Goal: Task Accomplishment & Management: Use online tool/utility

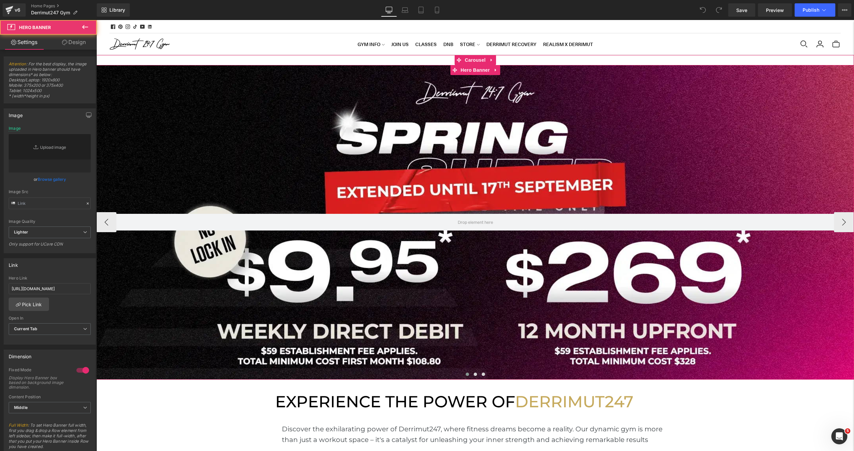
click at [262, 140] on div at bounding box center [475, 222] width 758 height 315
click at [165, 88] on div at bounding box center [475, 222] width 758 height 315
type input "[URL][DOMAIN_NAME]"
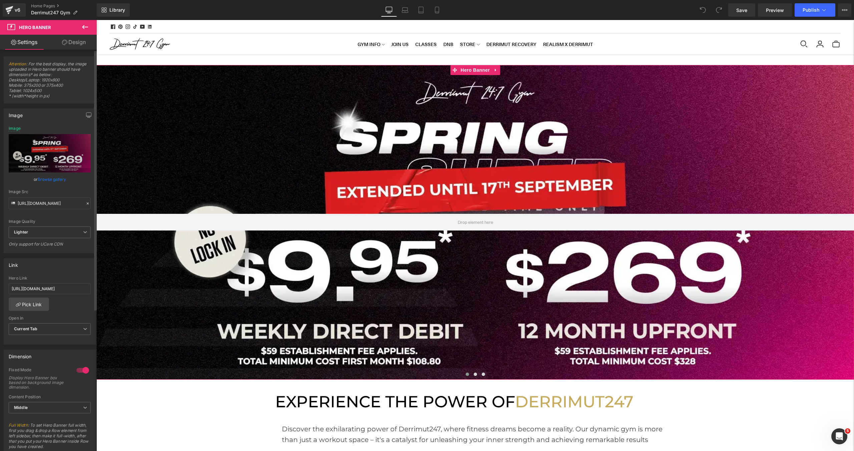
scroll to position [2274, 758]
click at [42, 180] on link "Browse gallery" at bounding box center [52, 180] width 28 height 12
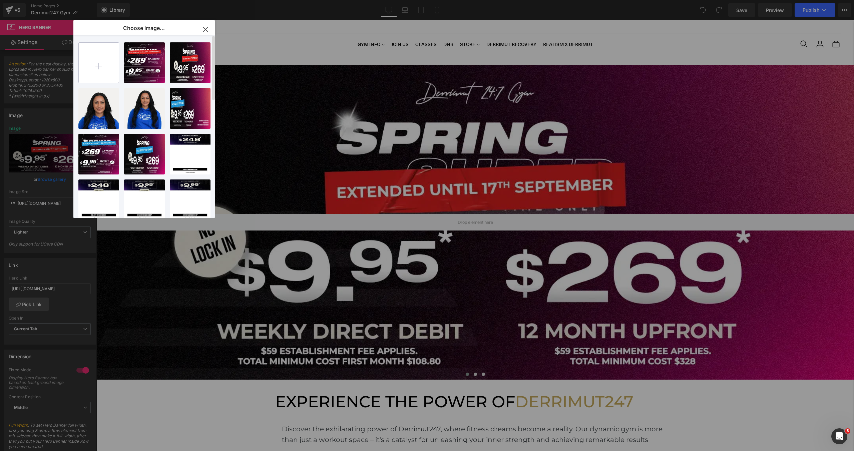
click at [100, 68] on input "file" at bounding box center [99, 63] width 40 height 40
type input "C:\fakepath\[WB] 0 Joining DD.webp"
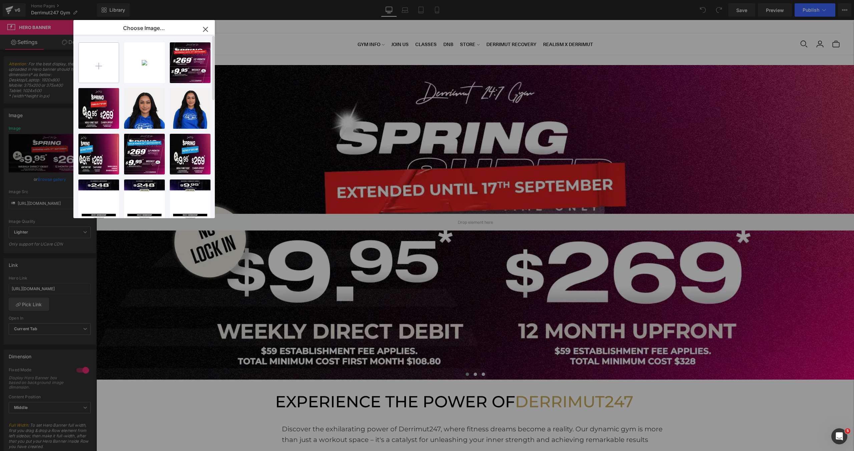
click at [101, 69] on input "file" at bounding box center [99, 63] width 40 height 40
type input "C:\fakepath\[MB] 0 Joining DD.webp"
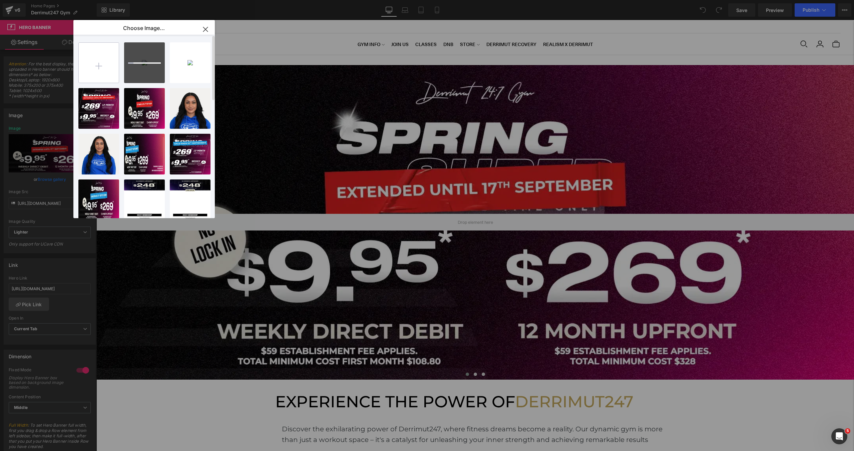
click at [98, 72] on input "file" at bounding box center [99, 63] width 40 height 40
type input "C:\fakepath\[WB2] 0 Joining DD.webp"
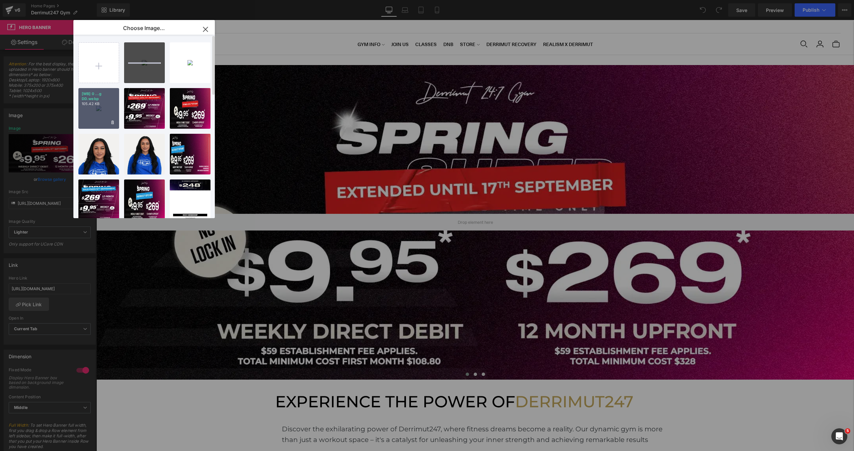
click at [103, 115] on div "[WB] 0 ...g DD.webp 105.42 KB" at bounding box center [98, 108] width 41 height 41
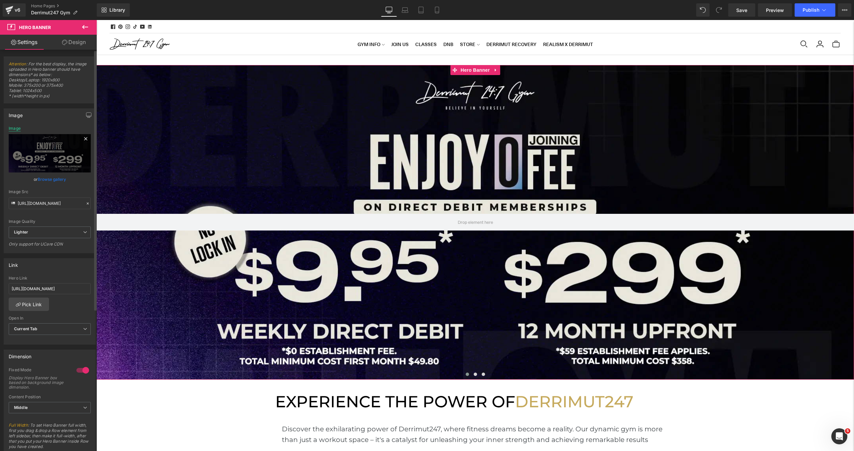
click at [17, 129] on div "Image" at bounding box center [15, 128] width 12 height 5
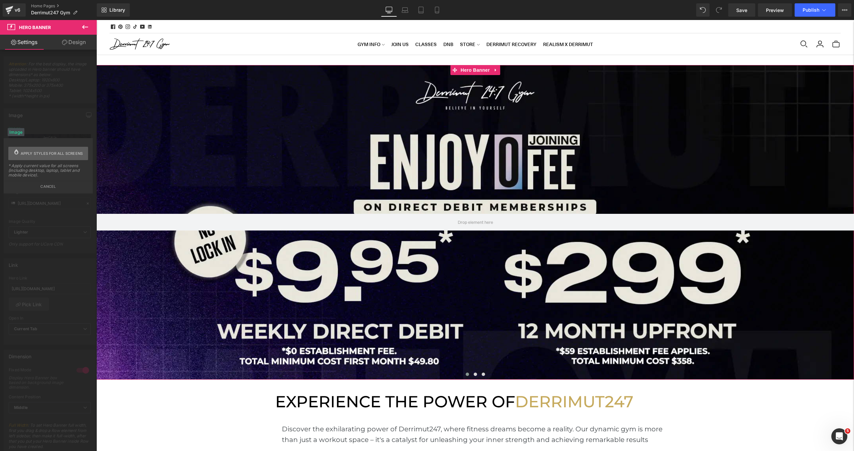
click at [27, 153] on span "Apply styles for all screens" at bounding box center [52, 153] width 62 height 13
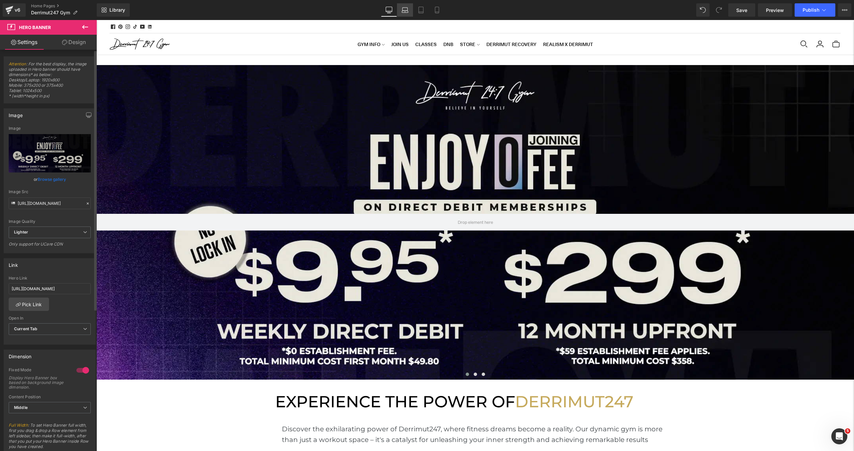
click at [404, 12] on icon at bounding box center [405, 10] width 7 height 7
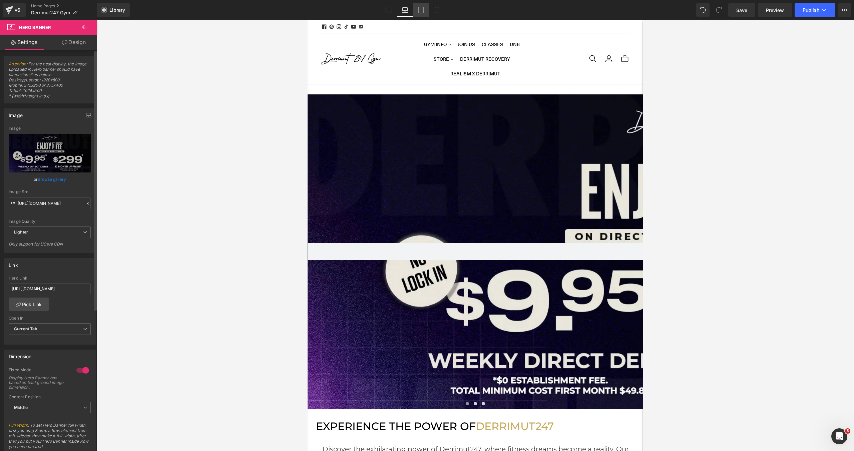
scroll to position [2357, 335]
click at [428, 12] on link "Tablet" at bounding box center [421, 9] width 16 height 13
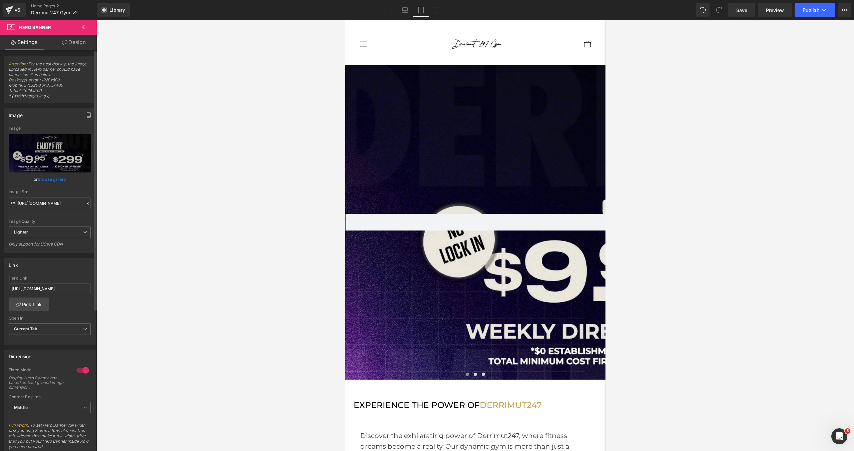
click at [447, 12] on div "Library Tablet Desktop Laptop Tablet Mobile Save Preview Publish Scheduled View…" at bounding box center [476, 9] width 758 height 13
click at [440, 12] on icon at bounding box center [437, 10] width 7 height 7
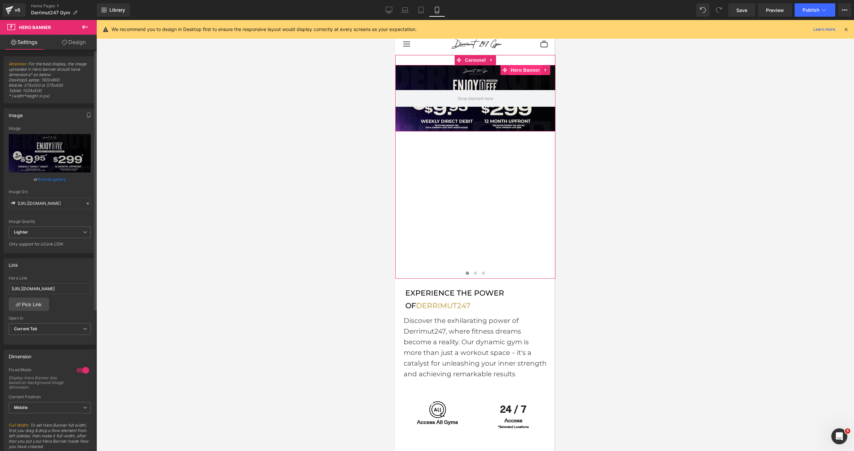
scroll to position [3586, 160]
click at [486, 69] on span "Hero Banner" at bounding box center [475, 70] width 32 height 10
click at [55, 181] on link "Browse gallery" at bounding box center [52, 180] width 28 height 12
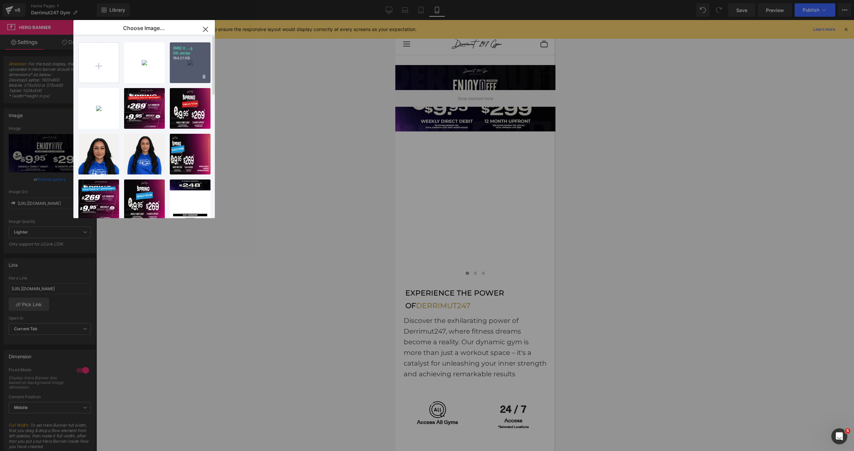
click at [183, 73] on div "[MB] 0 ...g DD.webp 164.01 KB" at bounding box center [190, 62] width 41 height 41
type input "[URL][DOMAIN_NAME]"
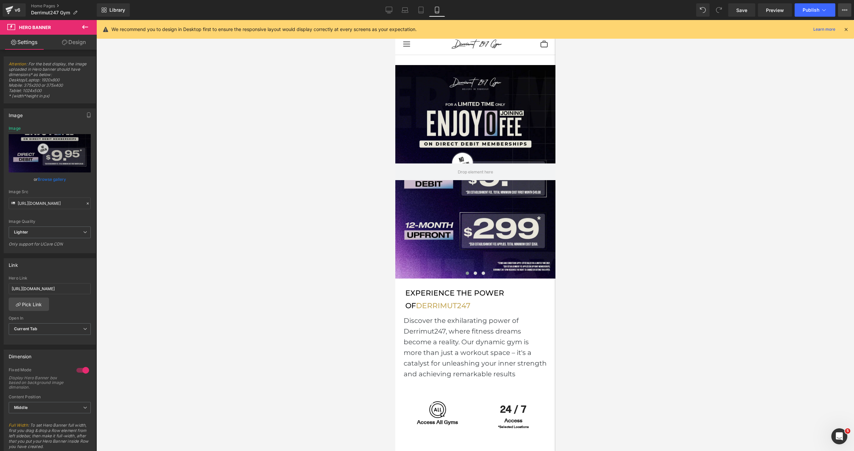
click at [849, 6] on button "View Live Page View with current Template Save Template to Library Schedule Pub…" at bounding box center [844, 9] width 13 height 13
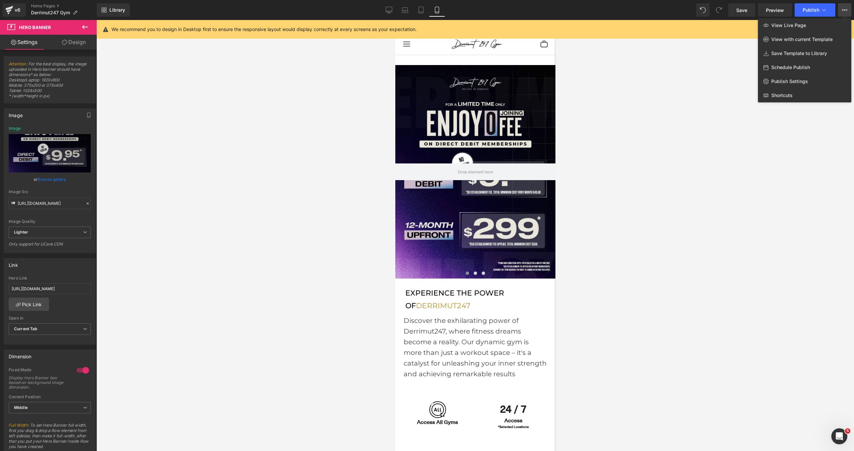
click at [780, 70] on span "Schedule Publish" at bounding box center [791, 67] width 39 height 6
select select
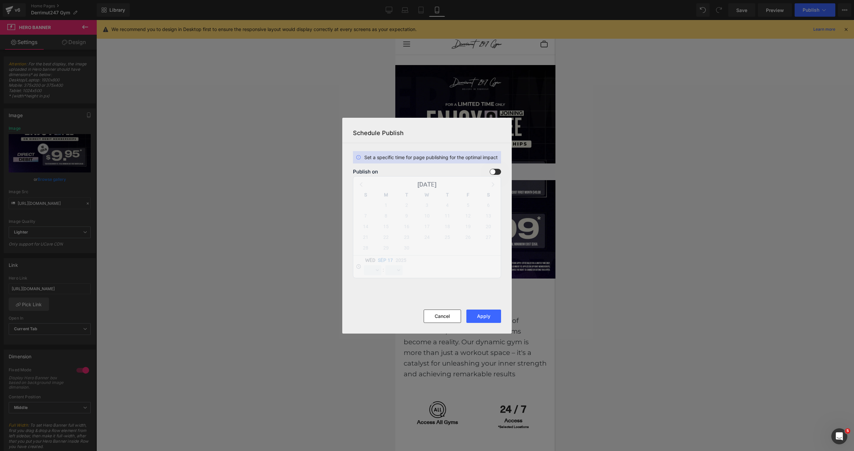
click at [496, 172] on span at bounding box center [495, 172] width 11 height 6
click at [0, 0] on input "checkbox" at bounding box center [0, 0] width 0 height 0
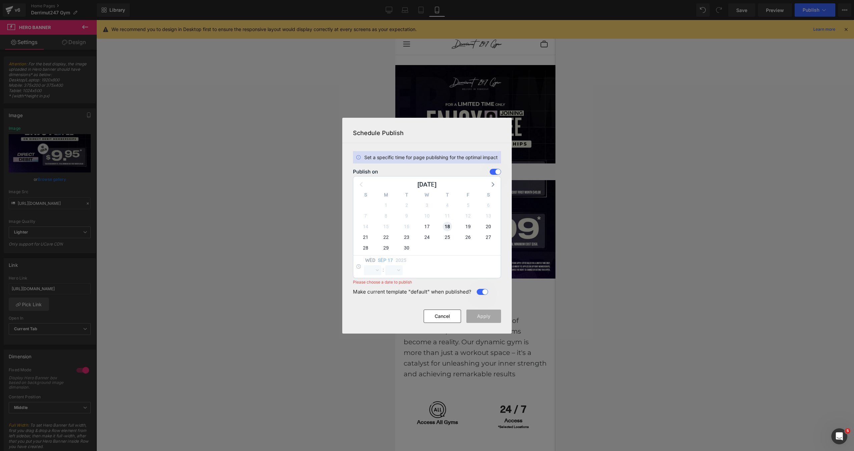
click at [443, 226] on span "18" at bounding box center [447, 226] width 9 height 9
select select "15"
select select "31"
click at [374, 271] on select "00 01 02 03 04 05 06 07 08 09 10 11 12 13 14 15 16 17 18 19 20 21 22 23" at bounding box center [372, 270] width 17 height 10
click at [364, 265] on select "00 01 02 03 04 05 06 07 08 09 10 11 12 13 14 15 16 17 18 19 20 21 22 23" at bounding box center [372, 270] width 17 height 10
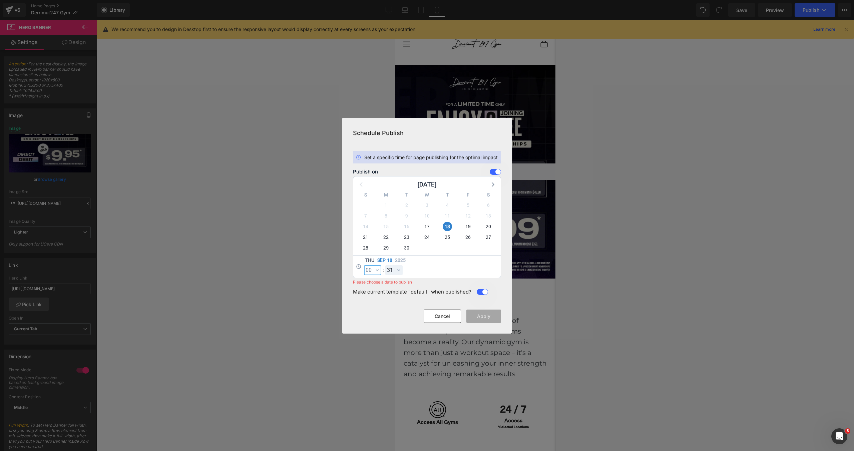
select select "0"
click at [396, 274] on select "00 01 02 03 04 05 06 07 08 09 10 11 12 13 14 15 16 17 18 19 20 21 22 23 24 25 2…" at bounding box center [393, 270] width 17 height 10
click at [385, 265] on select "00 01 02 03 04 05 06 07 08 09 10 11 12 13 14 15 16 17 18 19 20 21 22 23 24 25 2…" at bounding box center [393, 270] width 17 height 10
select select "0"
click at [491, 321] on button "Apply" at bounding box center [484, 316] width 35 height 13
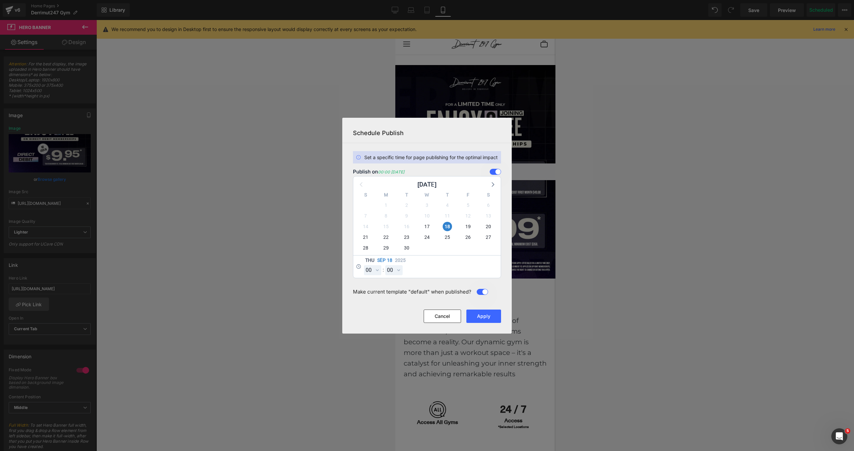
click at [439, 325] on footer "Cancel Apply" at bounding box center [427, 322] width 170 height 24
click at [442, 319] on button "Cancel" at bounding box center [442, 316] width 37 height 13
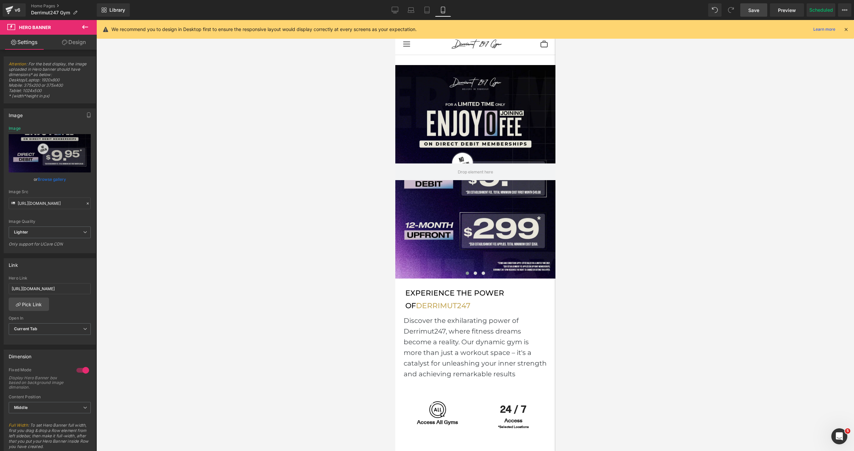
click at [756, 12] on span "Save" at bounding box center [754, 10] width 11 height 7
click at [430, 14] on link "Tablet" at bounding box center [427, 9] width 16 height 13
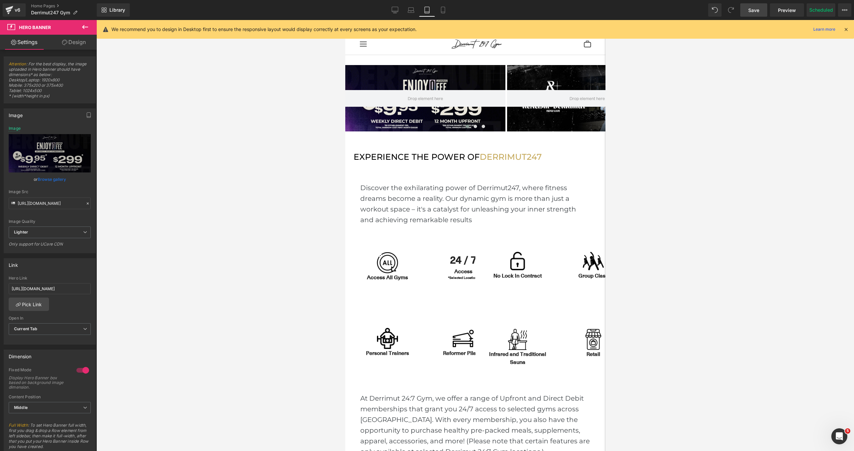
type input "https://ucarecdn.com/59d3f47c-1af6-4248-bf65-c981b6e232ae/-/format/auto/-/previ…"
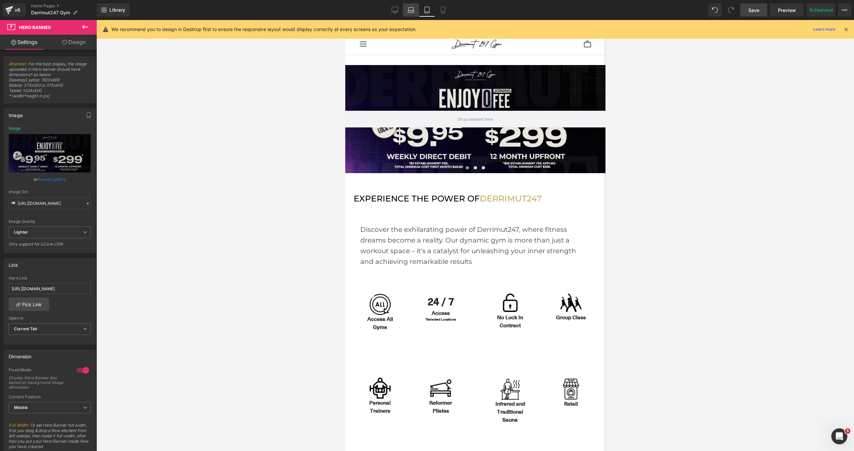
click at [411, 10] on icon at bounding box center [411, 10] width 7 height 7
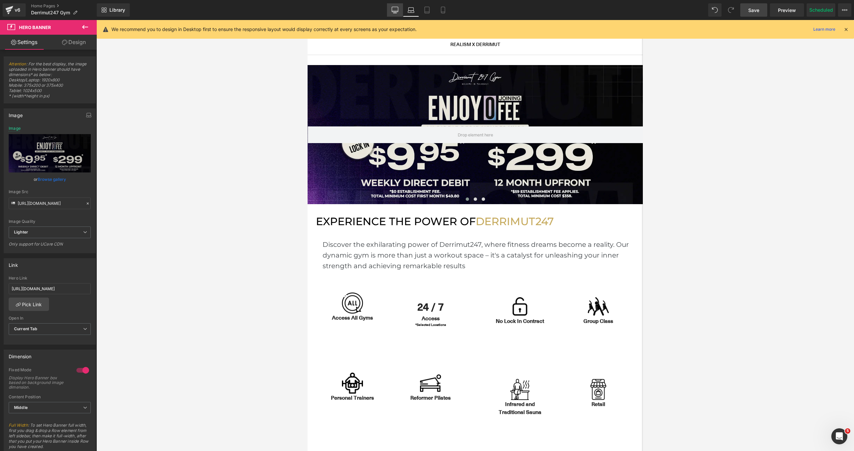
scroll to position [2143, 335]
click at [388, 12] on link "Desktop" at bounding box center [395, 9] width 16 height 13
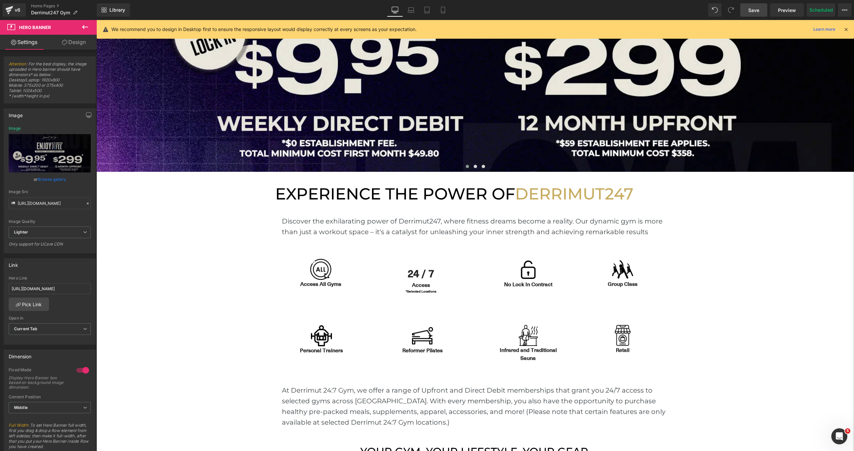
scroll to position [0, 0]
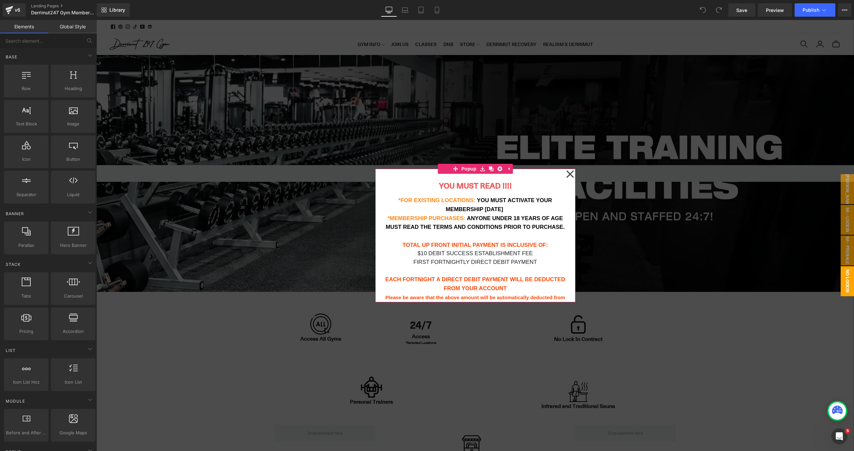
click at [572, 175] on icon at bounding box center [570, 174] width 8 height 33
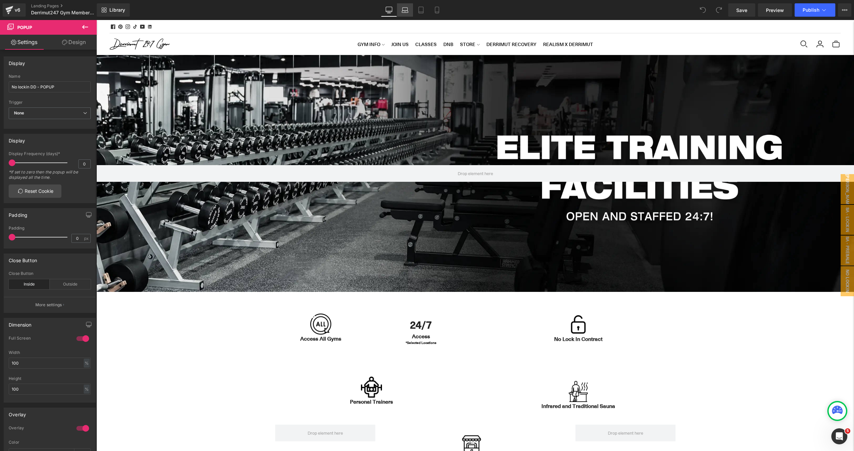
click at [406, 14] on link "Laptop" at bounding box center [405, 9] width 16 height 13
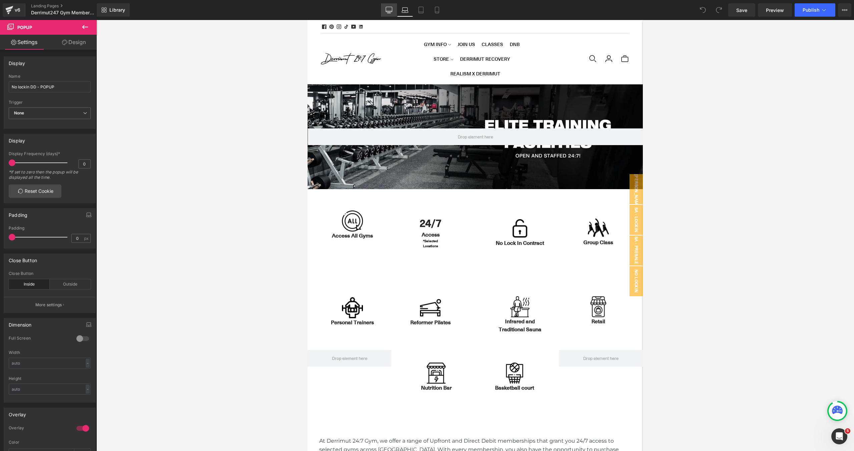
click at [393, 12] on link "Desktop" at bounding box center [389, 9] width 16 height 13
type input "100"
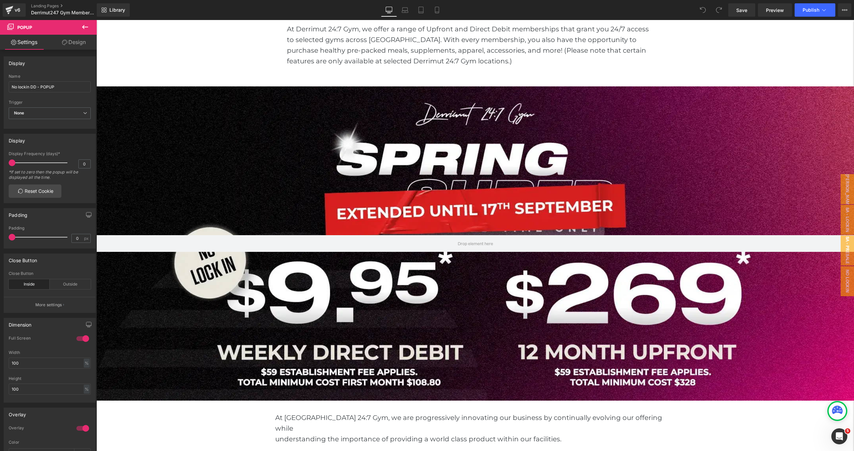
scroll to position [509, 0]
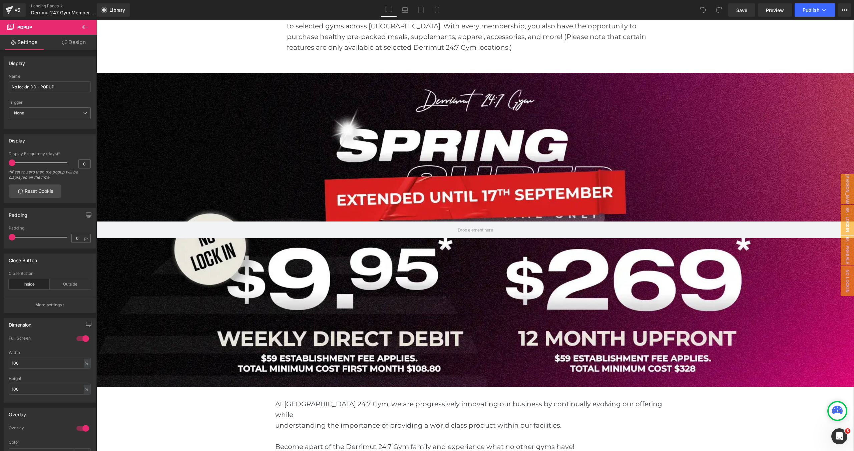
click at [405, 153] on div at bounding box center [475, 230] width 758 height 315
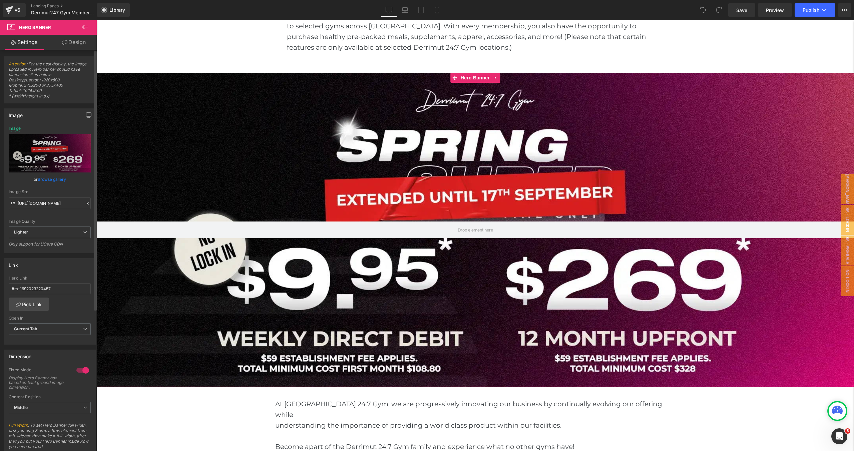
click at [62, 180] on link "Browse gallery" at bounding box center [52, 180] width 28 height 12
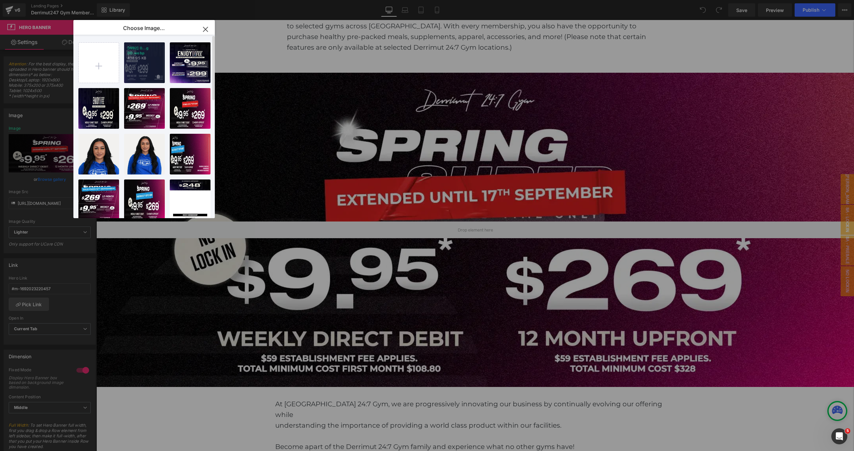
click at [140, 70] on div "[WB2] 0...g DD.webp 438.95 KB" at bounding box center [144, 62] width 41 height 41
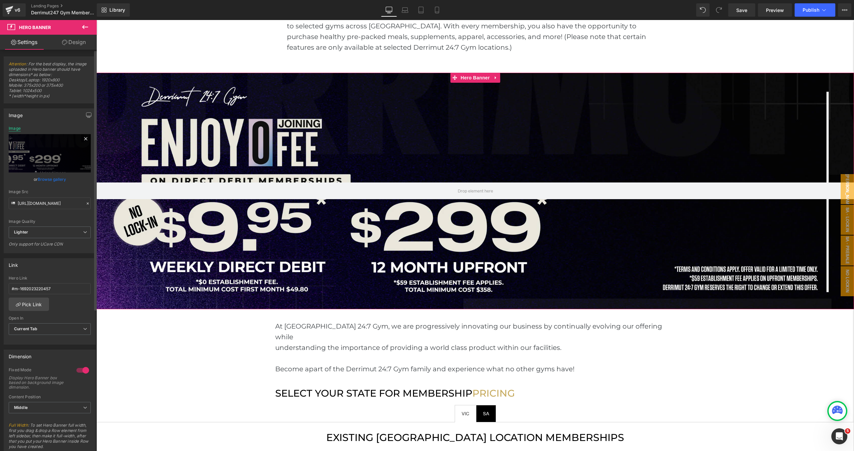
click at [18, 129] on div "Image" at bounding box center [15, 128] width 12 height 5
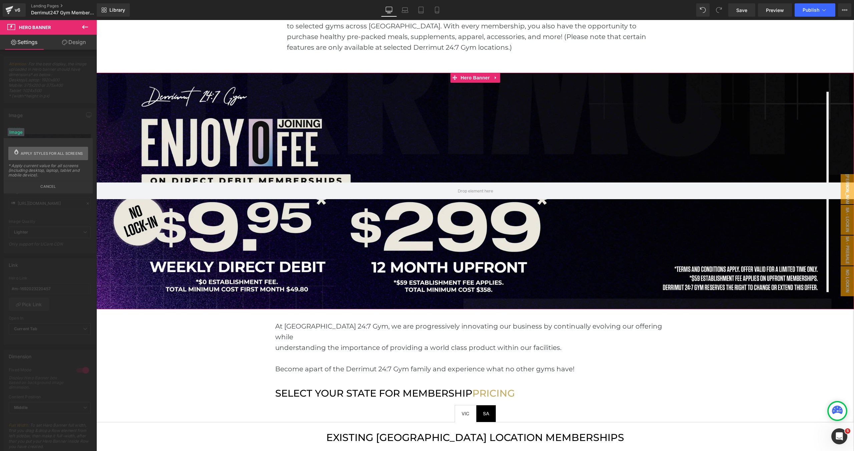
click at [25, 152] on span "Apply styles for all screens" at bounding box center [52, 153] width 62 height 13
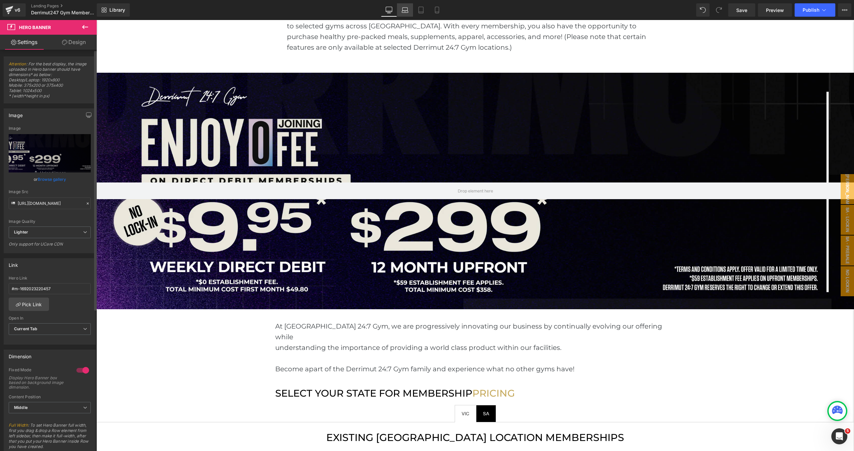
click at [399, 13] on link "Laptop" at bounding box center [405, 9] width 16 height 13
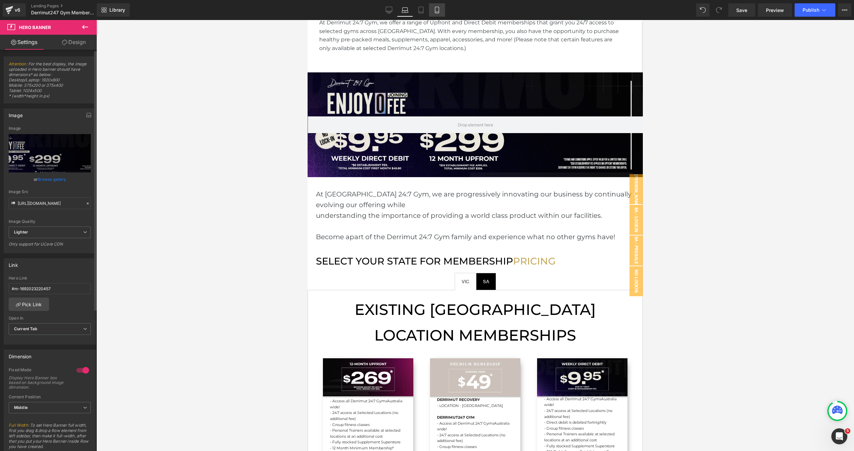
click at [436, 11] on icon at bounding box center [437, 10] width 7 height 7
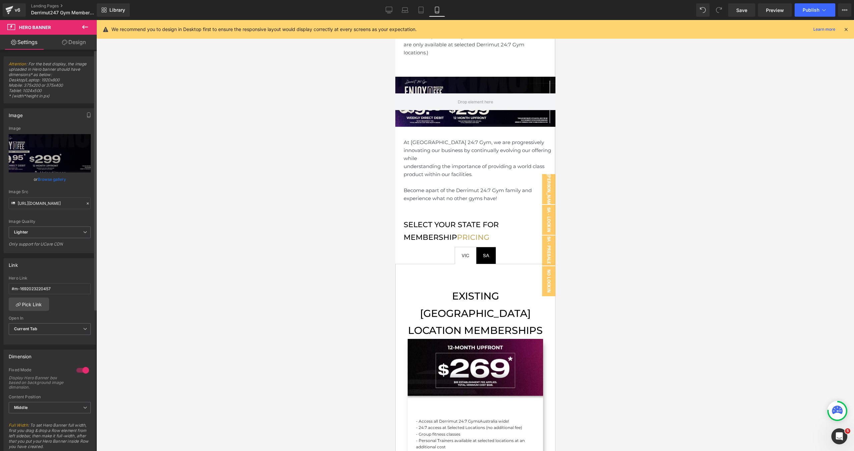
scroll to position [500, 0]
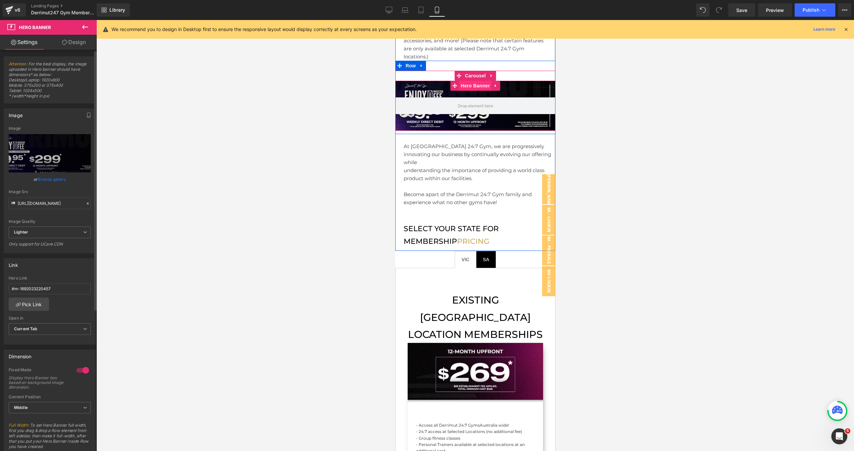
click at [472, 81] on span "Hero Banner" at bounding box center [475, 86] width 32 height 10
click at [59, 177] on link "Browse gallery" at bounding box center [52, 180] width 28 height 12
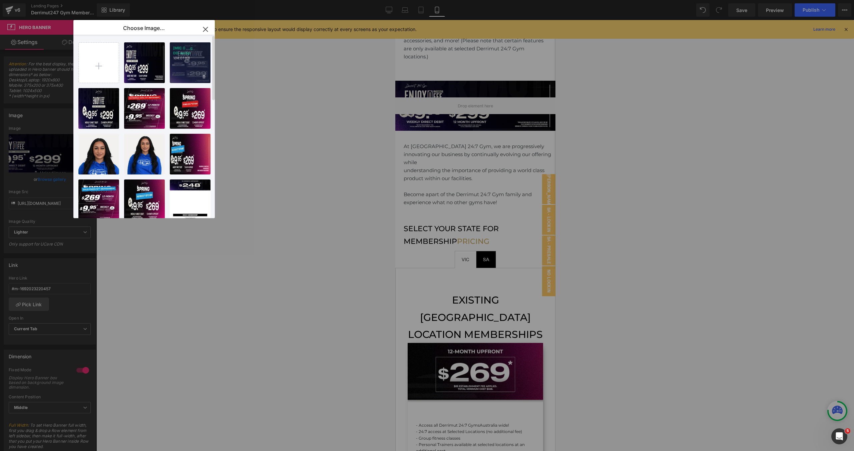
click at [187, 62] on div "[MB] 0 ...g DD.webp 164.01 KB" at bounding box center [190, 62] width 41 height 41
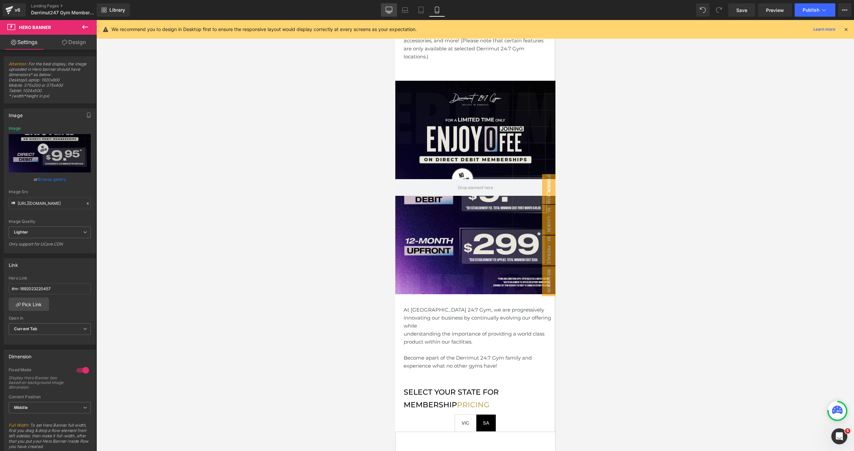
click at [393, 12] on link "Desktop" at bounding box center [389, 9] width 16 height 13
type input "[URL][DOMAIN_NAME]"
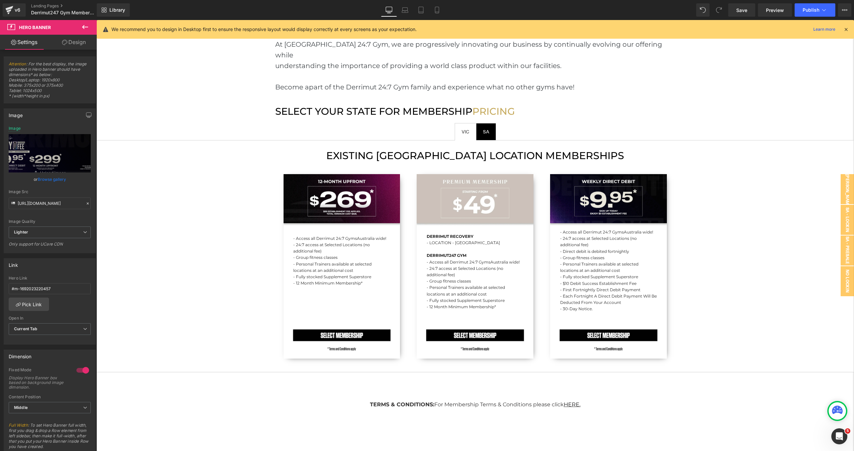
scroll to position [806, 0]
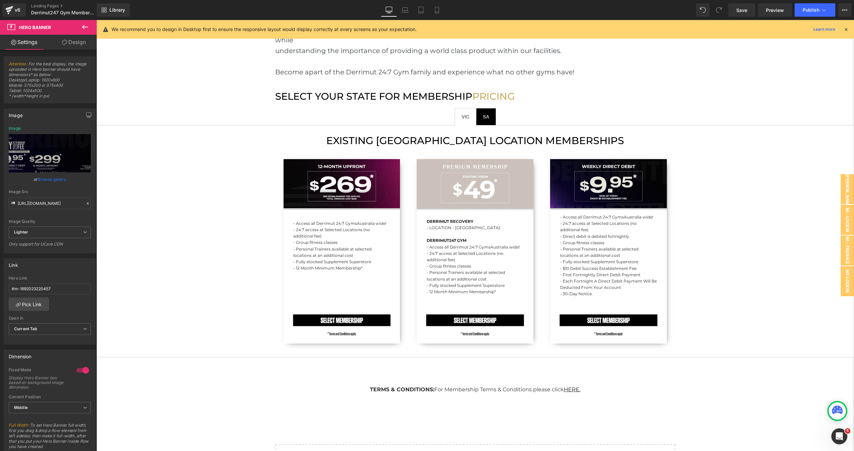
click at [351, 188] on div "- Access all Derrimut 24:7 Gyms [GEOGRAPHIC_DATA] wide! - 24:7 access at Select…" at bounding box center [342, 251] width 117 height 185
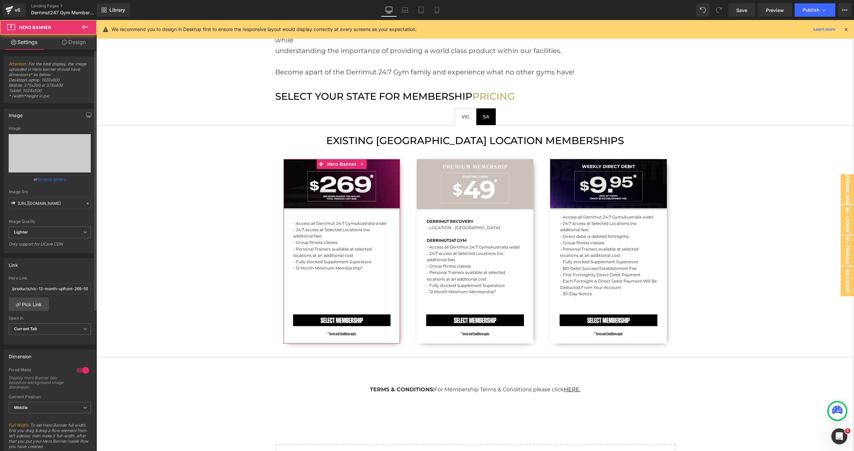
click at [61, 178] on link "Browse gallery" at bounding box center [52, 180] width 28 height 12
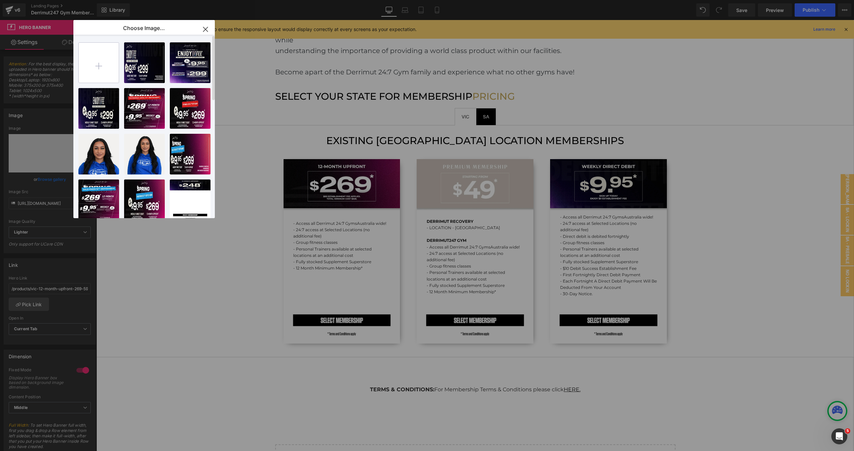
click at [99, 66] on input "file" at bounding box center [99, 63] width 40 height 40
type input "C:\fakepath\[DD] 0 Joining DD.webp"
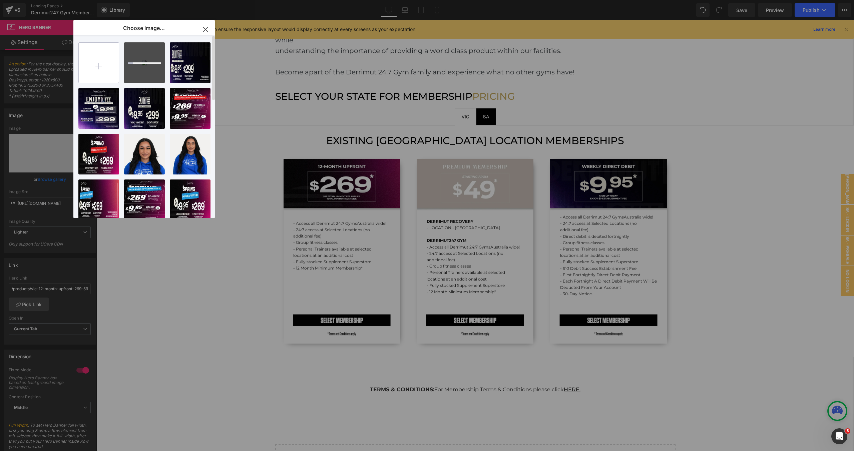
click at [107, 60] on input "file" at bounding box center [99, 63] width 40 height 40
type input "C:\fakepath\[Pre_DD] 0 Joining DD.webp"
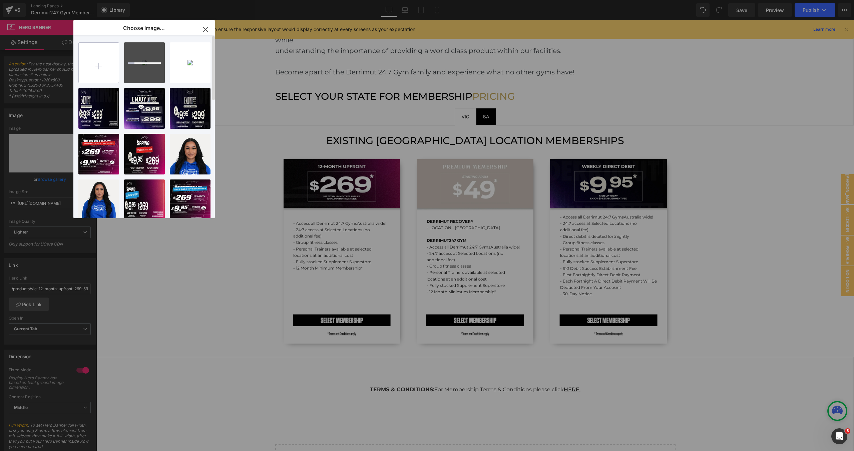
click at [89, 64] on input "file" at bounding box center [99, 63] width 40 height 40
type input "C:\fakepath\[Pre_UP] 0 Joining DD.webp"
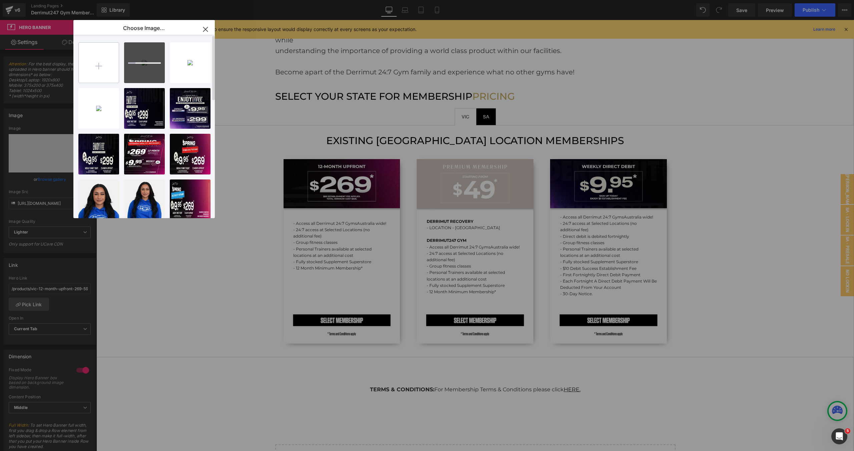
click at [92, 66] on input "file" at bounding box center [99, 63] width 40 height 40
type input "C:\fakepath\[UP] 0 Joining DD.webp"
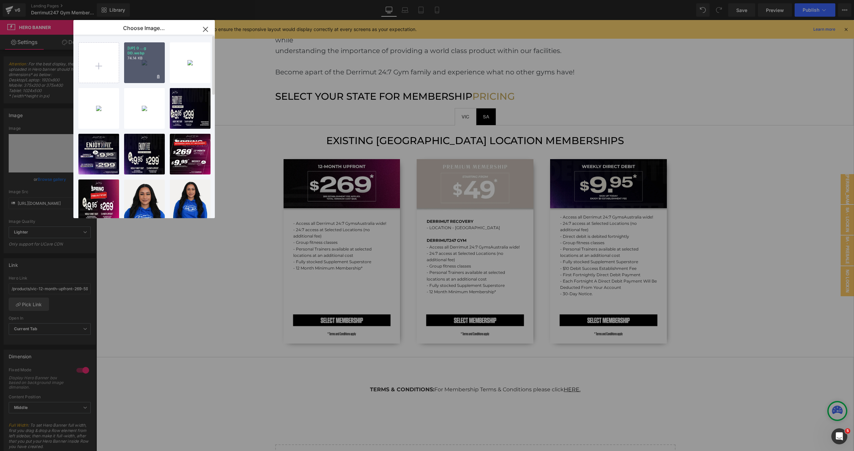
click at [157, 63] on div "[UP] 0 ...g DD.webp 74.14 KB" at bounding box center [144, 62] width 41 height 41
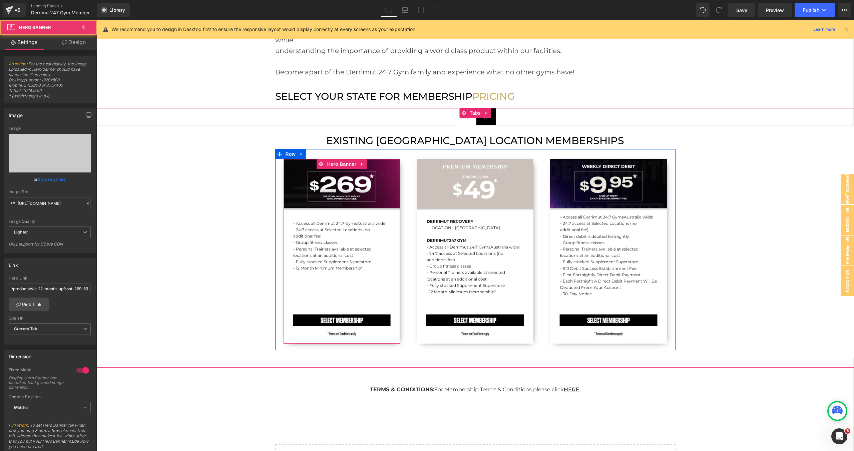
click at [319, 171] on div "- Access all Derrimut 24:7 Gyms [GEOGRAPHIC_DATA] wide! - 24:7 access at Select…" at bounding box center [342, 251] width 117 height 185
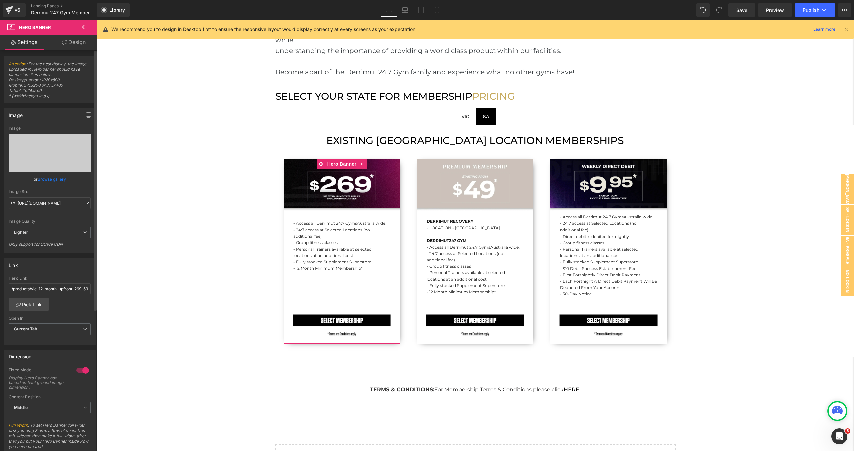
click at [47, 182] on link "Browse gallery" at bounding box center [52, 180] width 28 height 12
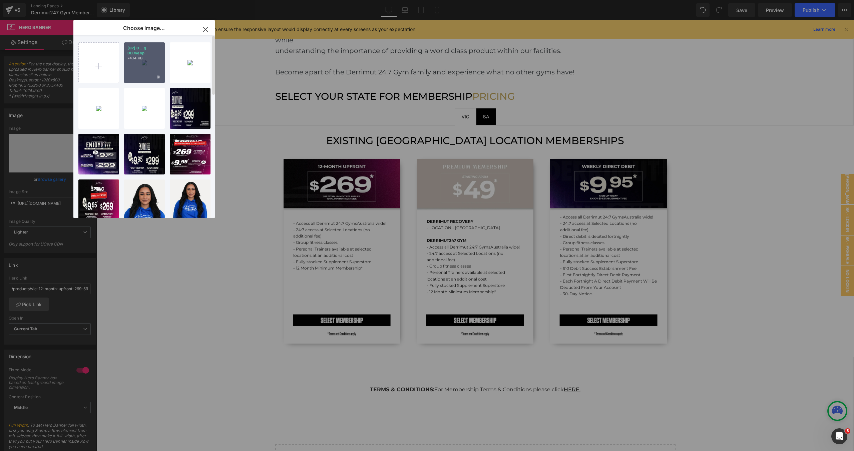
click at [144, 60] on p "74.14 KB" at bounding box center [144, 58] width 34 height 5
type input "[URL][DOMAIN_NAME]"
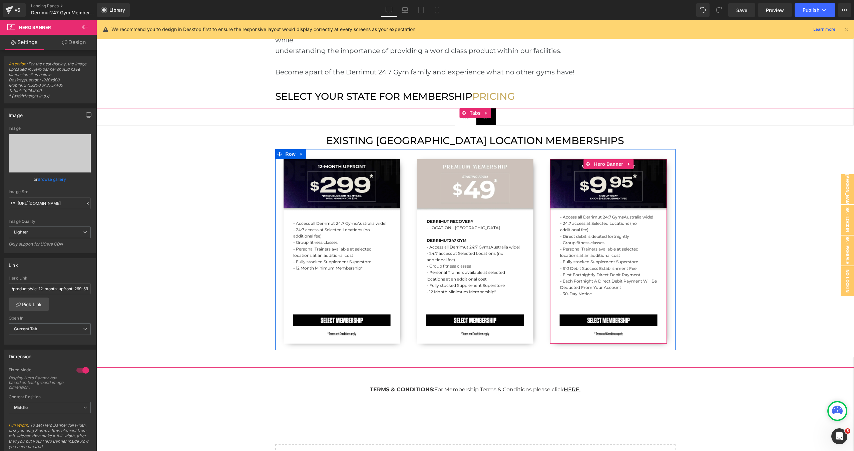
click at [572, 184] on div "- Access all Derrimut 24:7 Gyms [GEOGRAPHIC_DATA] wide! - 24:7 access at Select…" at bounding box center [608, 251] width 117 height 185
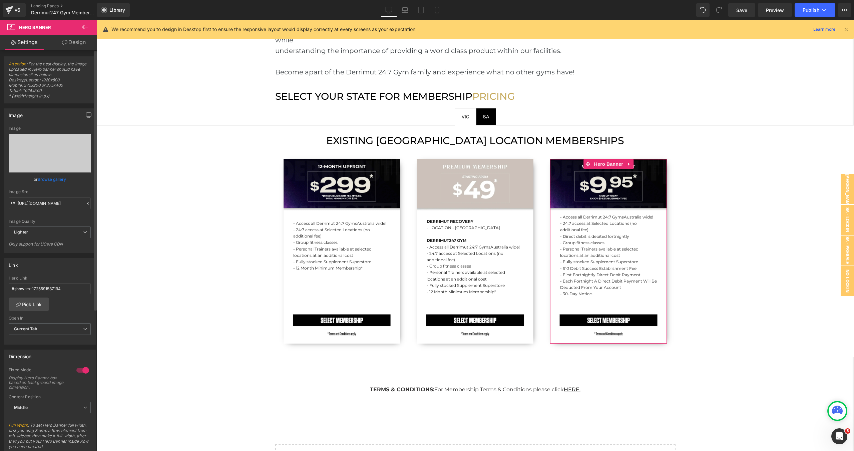
click at [48, 180] on link "Browse gallery" at bounding box center [52, 180] width 28 height 12
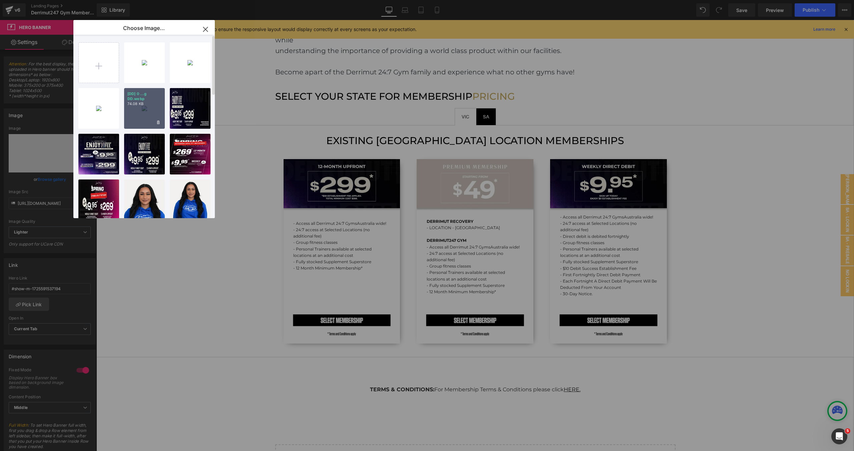
click at [153, 103] on p "74.08 KB" at bounding box center [144, 103] width 34 height 5
type input "[URL][DOMAIN_NAME]"
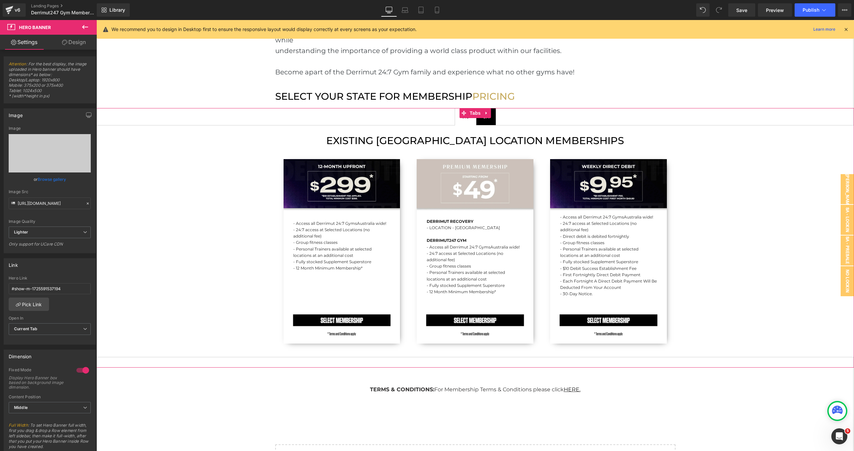
click at [490, 111] on span "SA Text Block" at bounding box center [486, 116] width 19 height 17
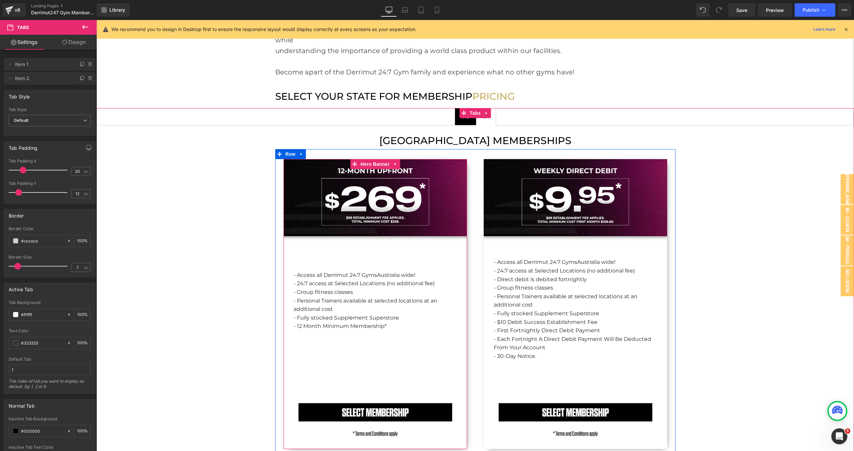
click at [447, 191] on div "- Access all Derrimut 24:7 Gyms [GEOGRAPHIC_DATA] wide! - 24:7 access at Select…" at bounding box center [376, 304] width 184 height 290
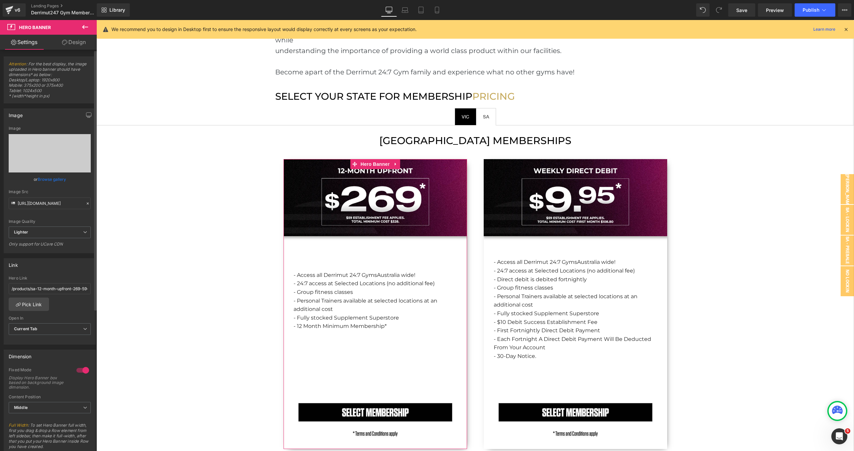
click at [58, 179] on link "Browse gallery" at bounding box center [52, 180] width 28 height 12
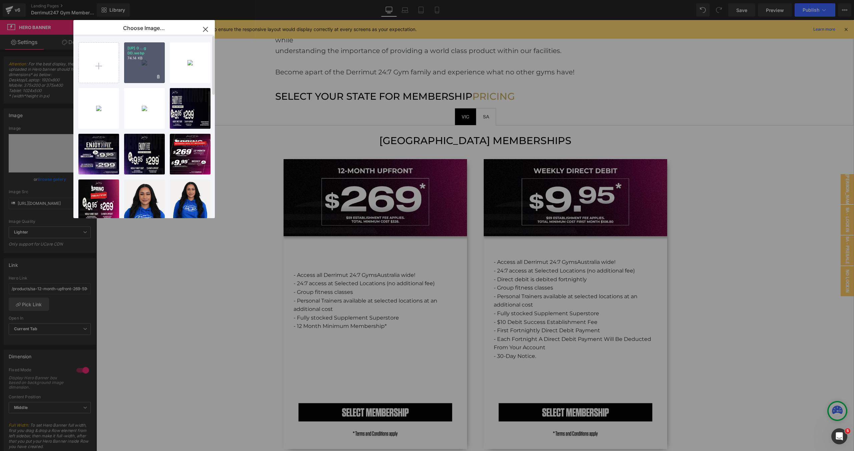
click at [137, 68] on div "[UP] 0 ...g DD.webp 74.14 KB" at bounding box center [144, 62] width 41 height 41
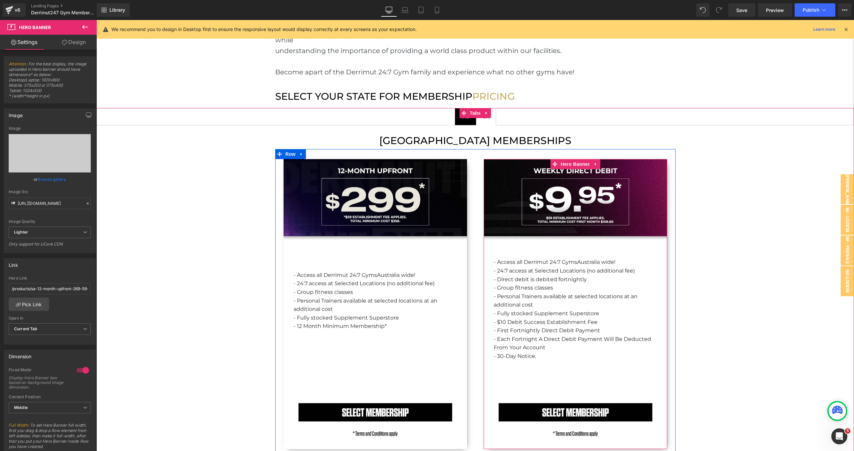
click at [494, 173] on div "- Access all Derrimut 24:7 Gyms [GEOGRAPHIC_DATA] wide! - 24:7 access at Select…" at bounding box center [576, 304] width 184 height 290
click at [59, 181] on link "Browse gallery" at bounding box center [52, 180] width 28 height 12
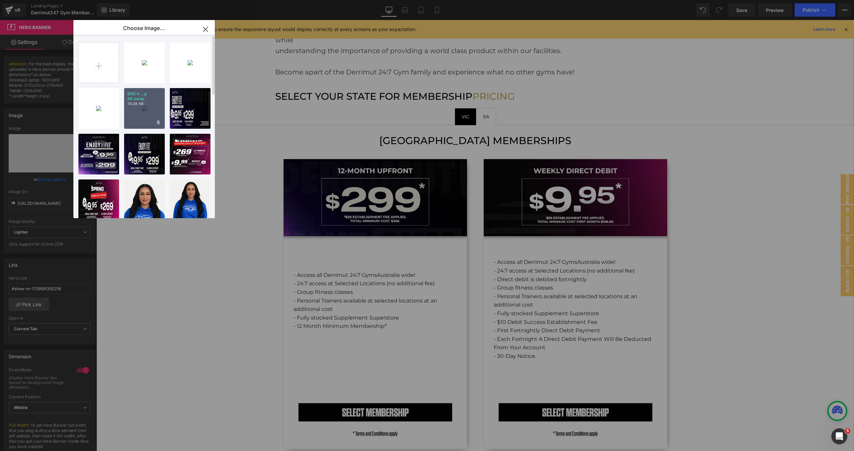
click at [143, 101] on p "74.08 KB" at bounding box center [144, 103] width 34 height 5
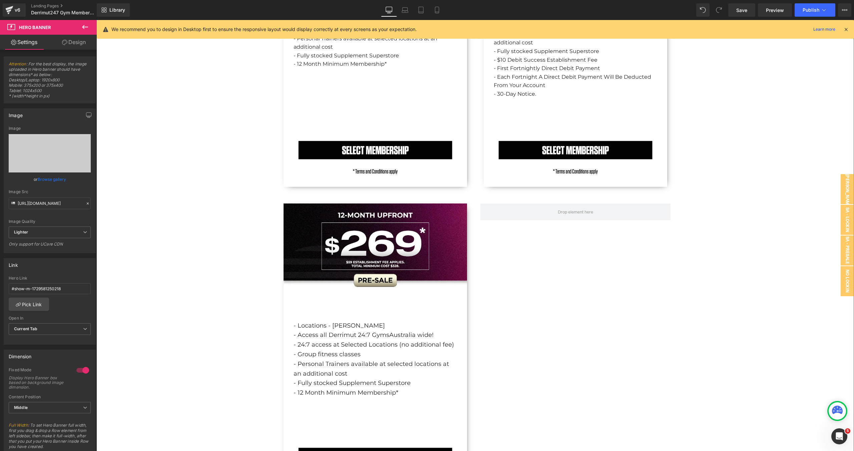
scroll to position [1080, 0]
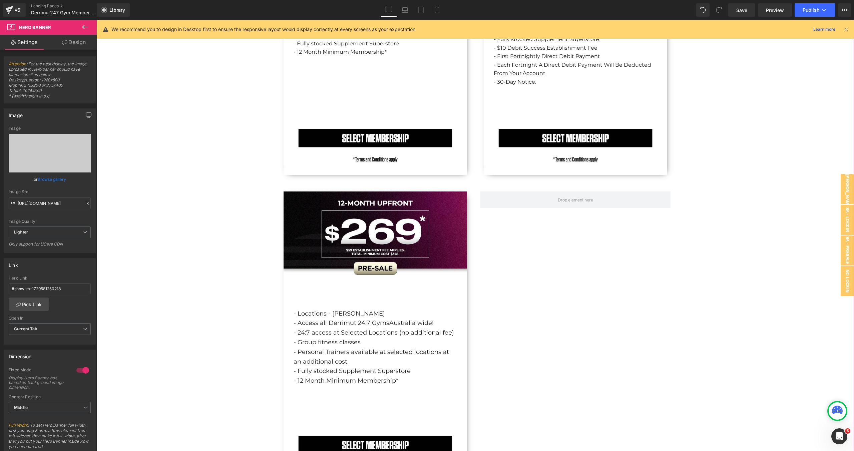
click at [293, 238] on div "- Locations - [GEOGRAPHIC_DATA] - Access all Derrimut 24:7 Gyms [GEOGRAPHIC_DAT…" at bounding box center [376, 337] width 184 height 290
click at [45, 182] on link "Browse gallery" at bounding box center [52, 180] width 28 height 12
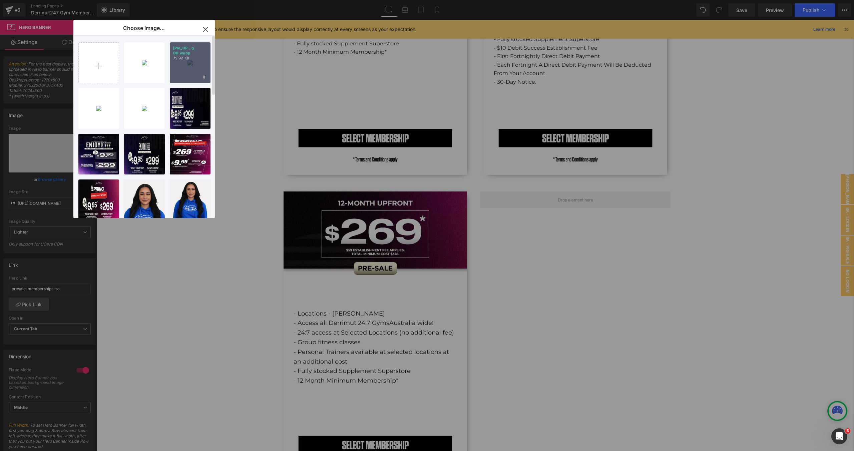
click at [186, 70] on div "[Pre_UP...g DD.webp 75.92 KB" at bounding box center [190, 62] width 41 height 41
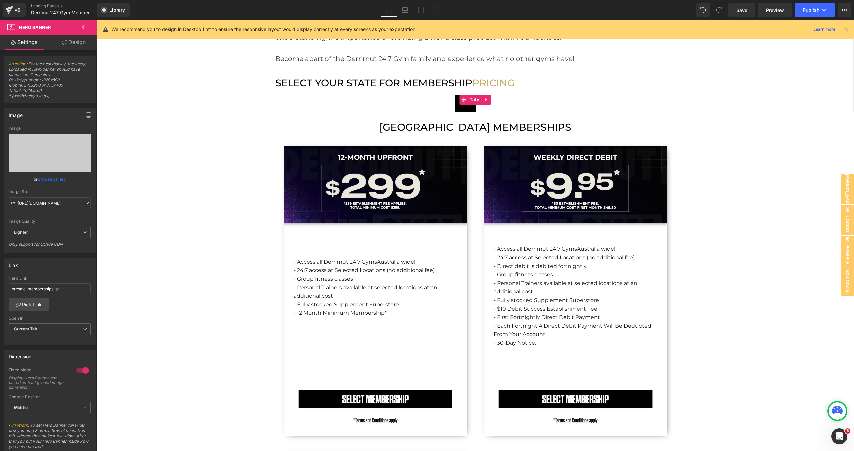
scroll to position [820, 0]
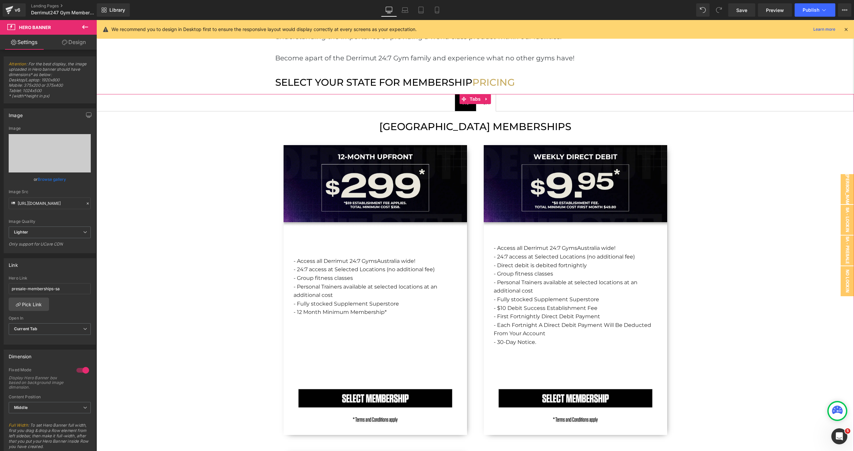
click at [469, 97] on span "VIC Text Block" at bounding box center [465, 102] width 21 height 17
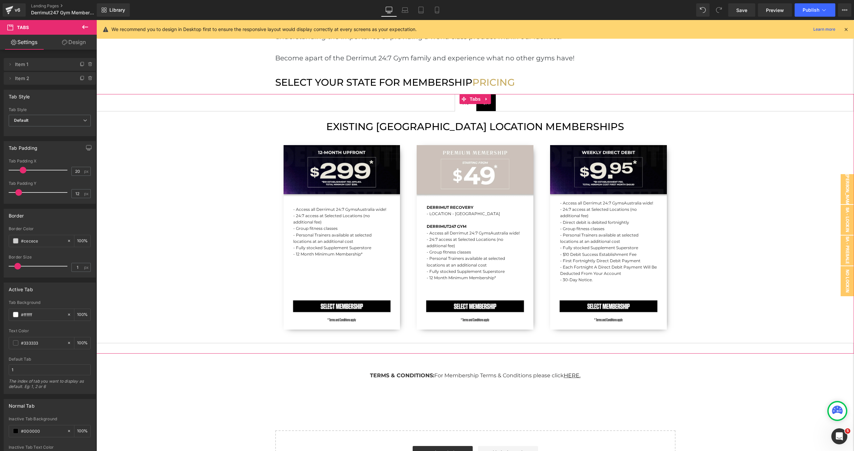
click at [242, 174] on div "EXISTING [GEOGRAPHIC_DATA] LOCATION MEMBERSHIPS Heading - Access all Derrimut 2…" at bounding box center [475, 227] width 758 height 232
click at [488, 97] on span "SA Text Block" at bounding box center [486, 102] width 19 height 17
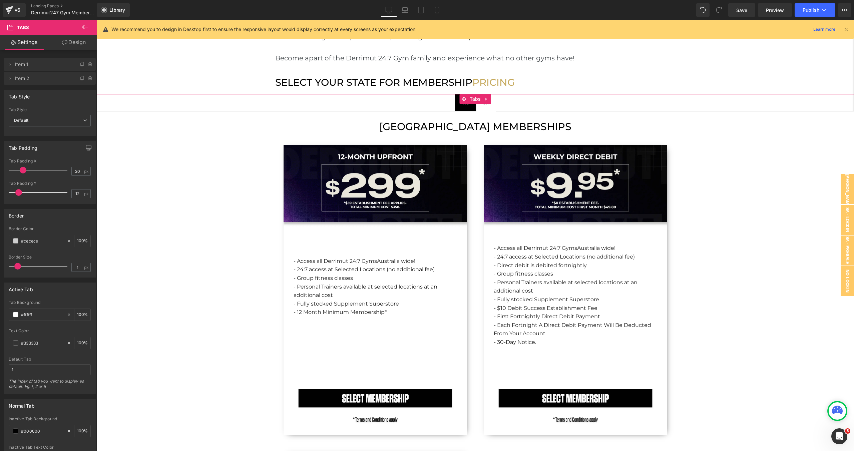
click at [472, 97] on span "VIC Text Block" at bounding box center [465, 102] width 21 height 17
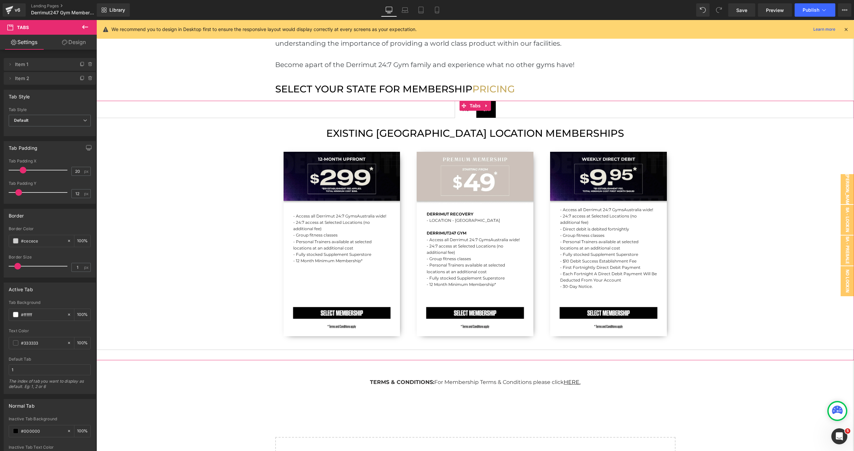
scroll to position [807, 0]
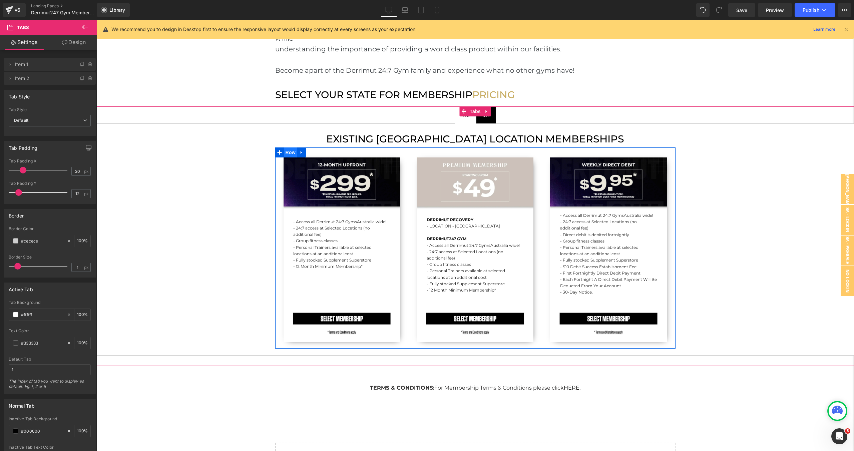
click at [290, 148] on span "Row" at bounding box center [290, 153] width 13 height 10
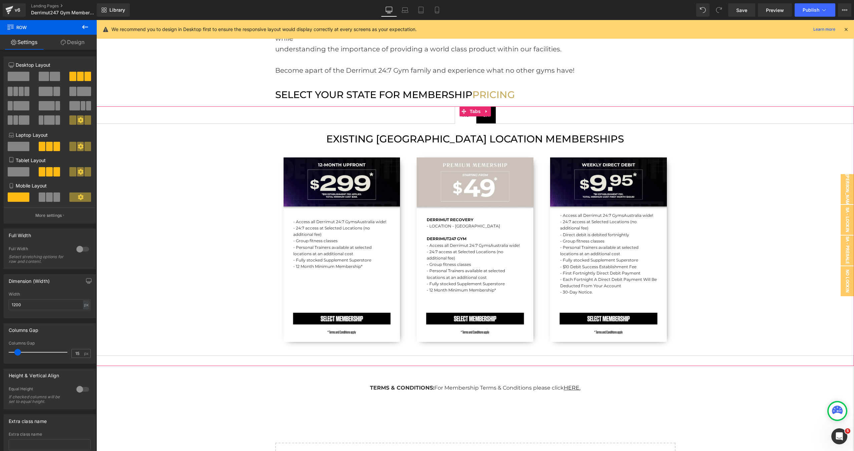
click at [495, 107] on span "SA Text Block" at bounding box center [486, 115] width 19 height 17
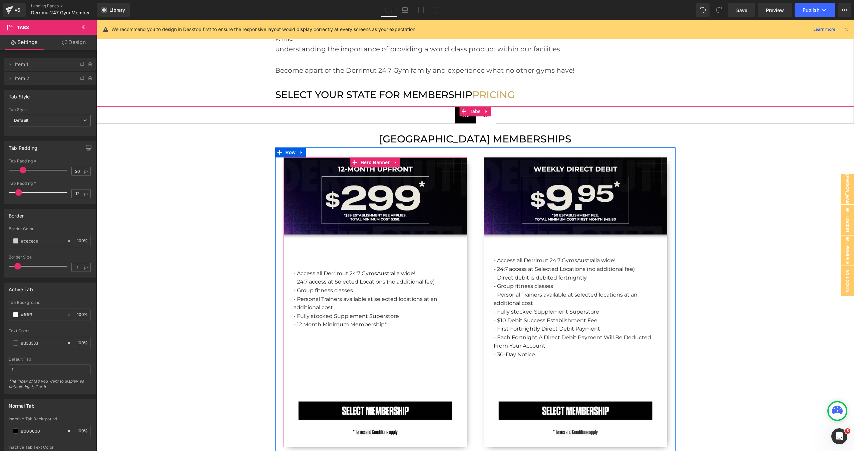
click at [432, 175] on div "- Access all Derrimut 24:7 Gyms [GEOGRAPHIC_DATA] wide! - 24:7 access at Select…" at bounding box center [376, 303] width 184 height 290
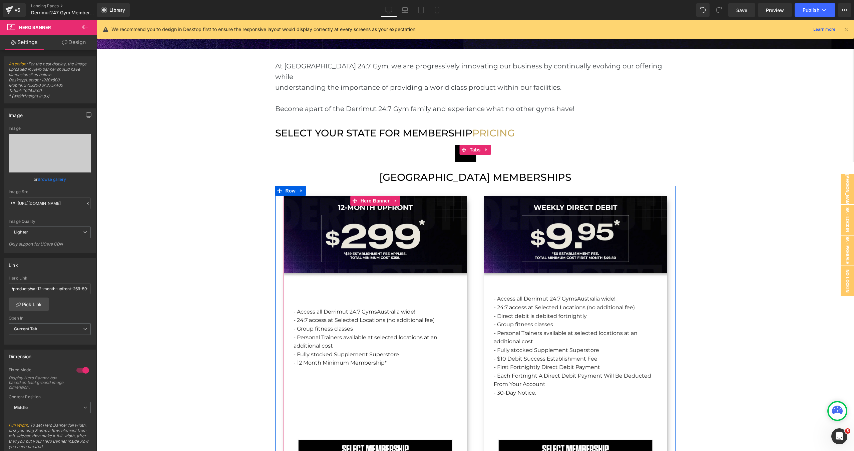
scroll to position [723, 0]
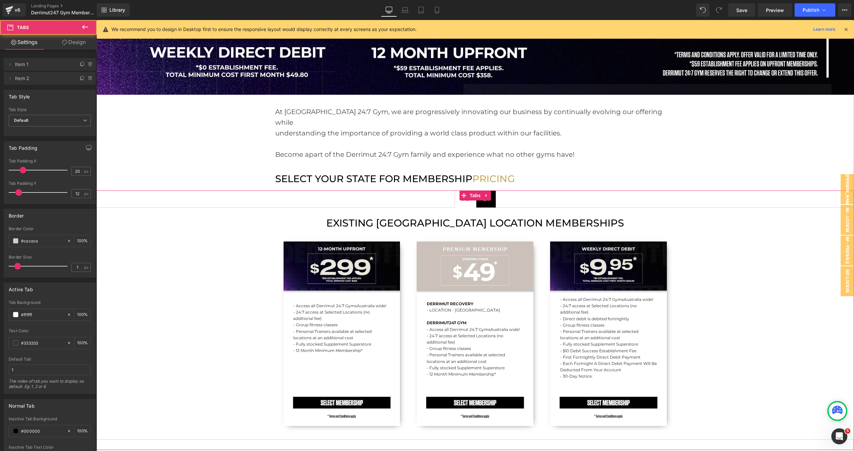
click at [459, 191] on span "VIC Text Block" at bounding box center [465, 199] width 21 height 17
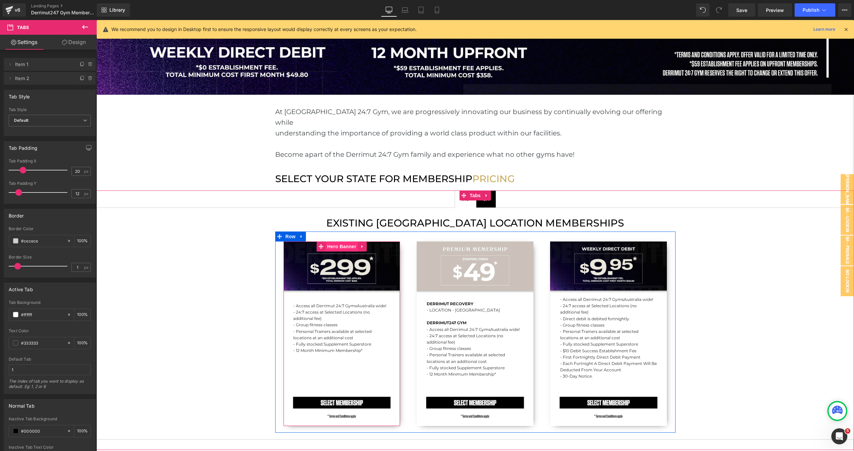
click at [337, 242] on div "- Access all Derrimut 24:7 Gyms [GEOGRAPHIC_DATA] wide! - 24:7 access at Select…" at bounding box center [342, 334] width 117 height 185
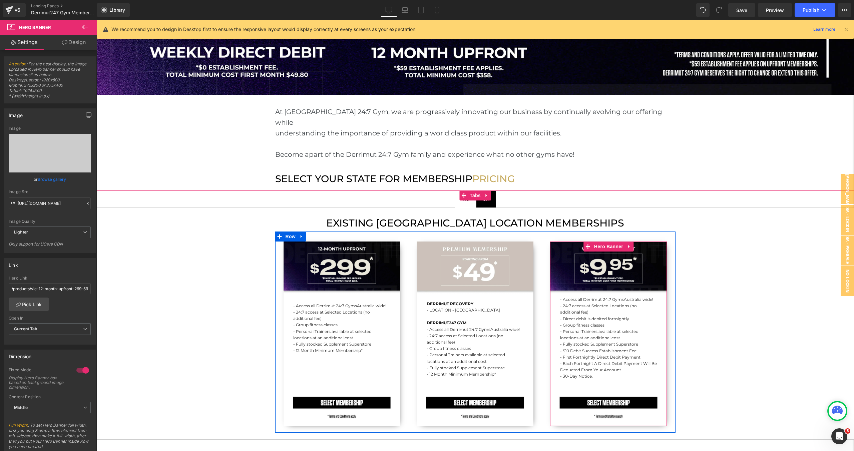
click at [578, 263] on div "- Access all Derrimut 24:7 Gyms [GEOGRAPHIC_DATA] wide! - 24:7 access at Select…" at bounding box center [608, 334] width 117 height 185
click at [349, 256] on div "- Access all Derrimut 24:7 Gyms [GEOGRAPHIC_DATA] wide! - 24:7 access at Select…" at bounding box center [342, 334] width 117 height 185
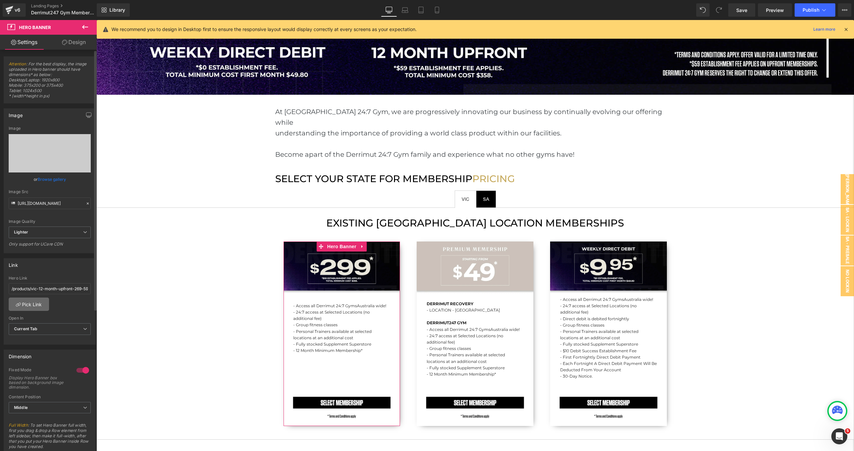
click at [37, 303] on link "Pick Link" at bounding box center [29, 304] width 40 height 13
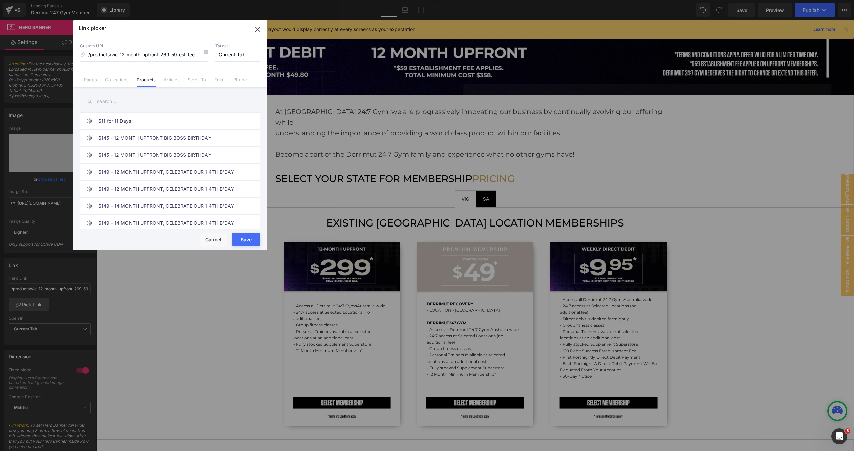
click at [111, 96] on input "text" at bounding box center [170, 101] width 180 height 15
paste input "12 MONTH UPFRONT ($299 + $59 EST FEE)"
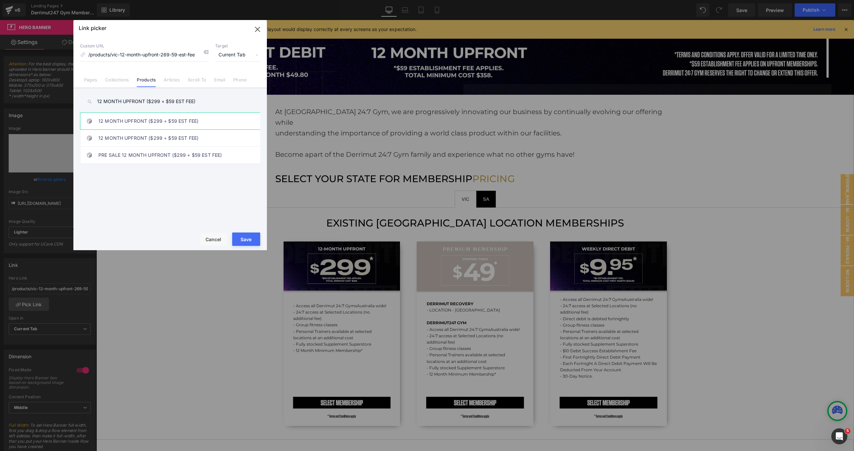
type input "12 MONTH UPFRONT ($299 + $59 EST FEE)"
click at [167, 123] on link "12 MONTH UPFRONT ($299 + $59 EST FEE)" at bounding box center [171, 121] width 147 height 17
click at [169, 135] on link "12 MONTH UPFRONT ($299 + $59 EST FEE)" at bounding box center [171, 138] width 147 height 17
click at [246, 238] on button "Save" at bounding box center [246, 239] width 28 height 13
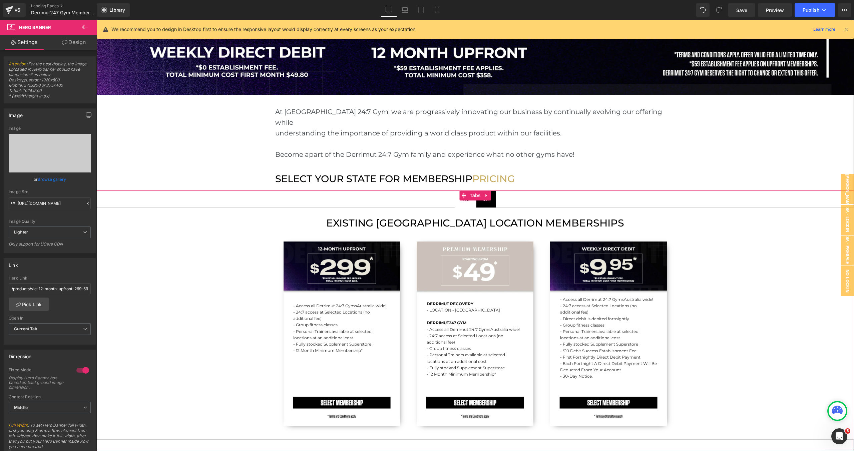
click at [491, 195] on span "SA Text Block" at bounding box center [486, 199] width 19 height 17
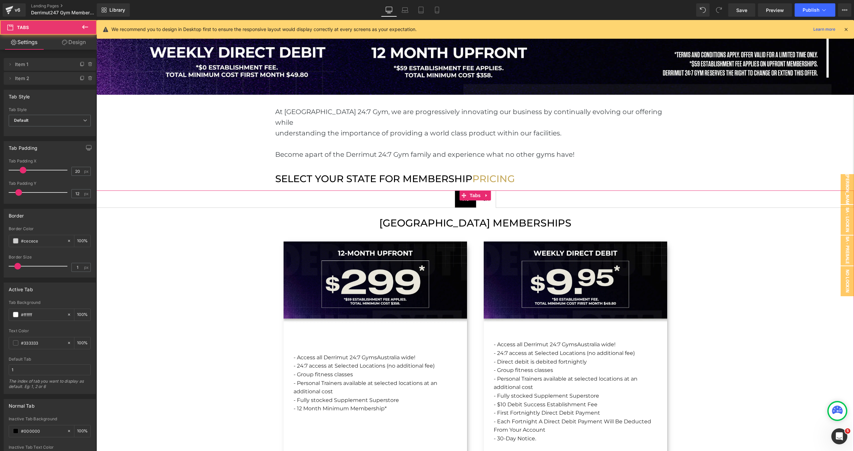
click at [449, 249] on div "- Access all Derrimut 24:7 Gyms [GEOGRAPHIC_DATA] wide! - 24:7 access at Select…" at bounding box center [376, 387] width 184 height 290
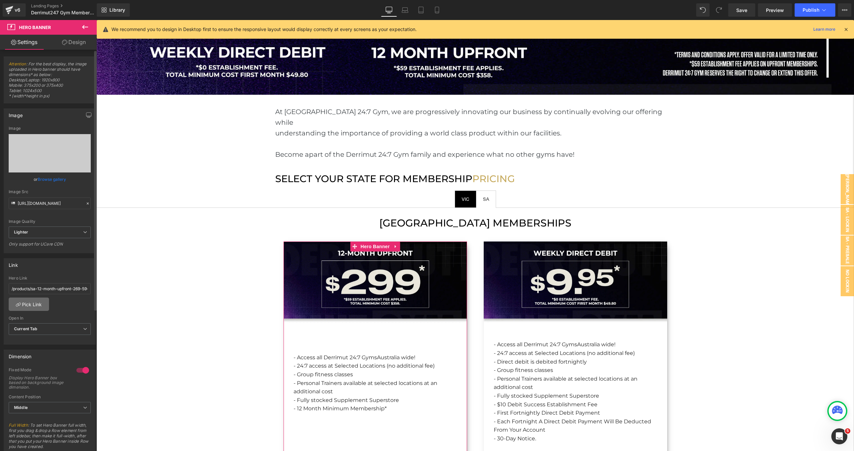
click at [38, 301] on link "Pick Link" at bounding box center [29, 304] width 40 height 13
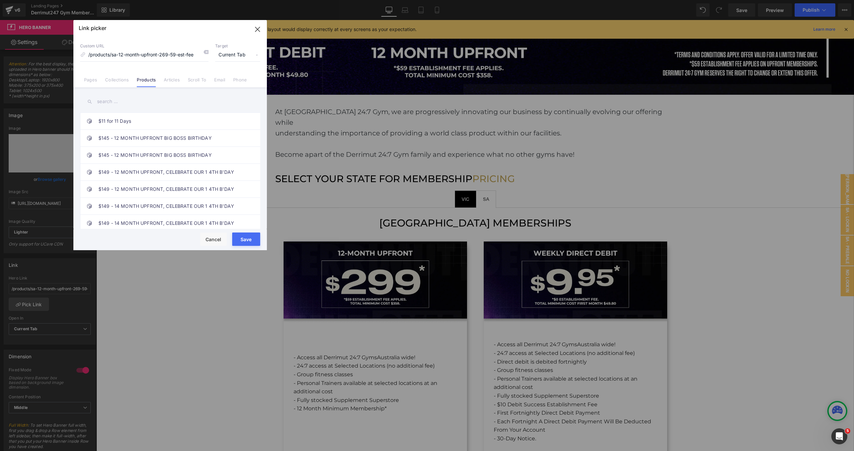
click at [119, 103] on input "text" at bounding box center [170, 101] width 180 height 15
paste input "12 MONTH UPFRONT ($299 + $59 EST FEE)"
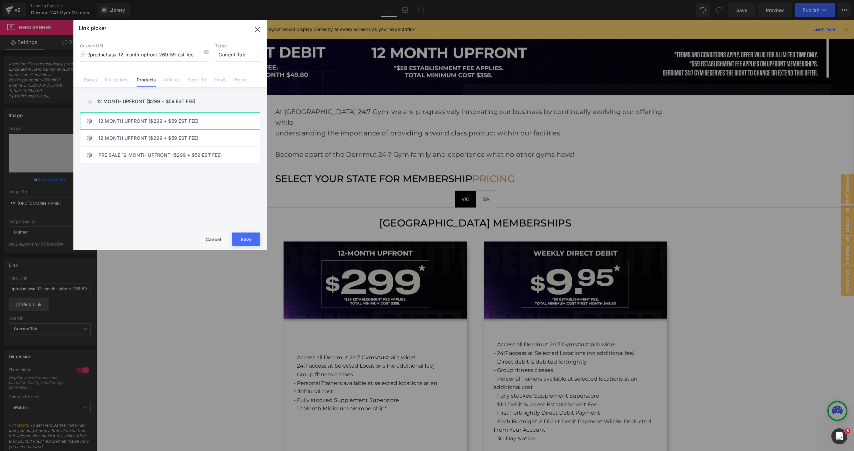
type input "12 MONTH UPFRONT ($299 + $59 EST FEE)"
click at [149, 122] on link "12 MONTH UPFRONT ($299 + $59 EST FEE)" at bounding box center [171, 121] width 147 height 17
click at [246, 236] on button "Save" at bounding box center [246, 239] width 28 height 13
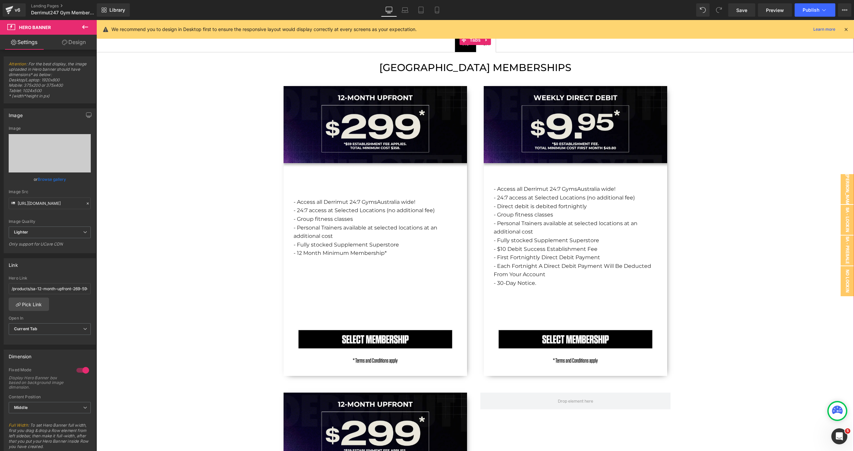
scroll to position [865, 0]
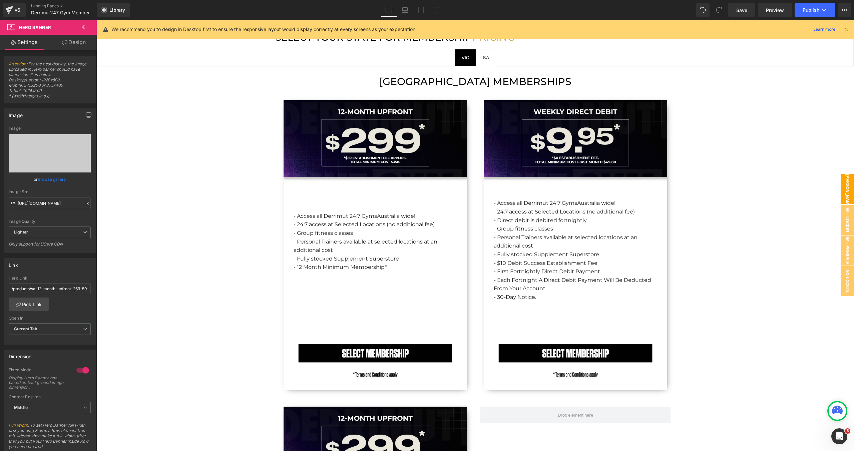
click at [847, 193] on span "[PERSON_NAME] DD - POPUP" at bounding box center [841, 189] width 27 height 30
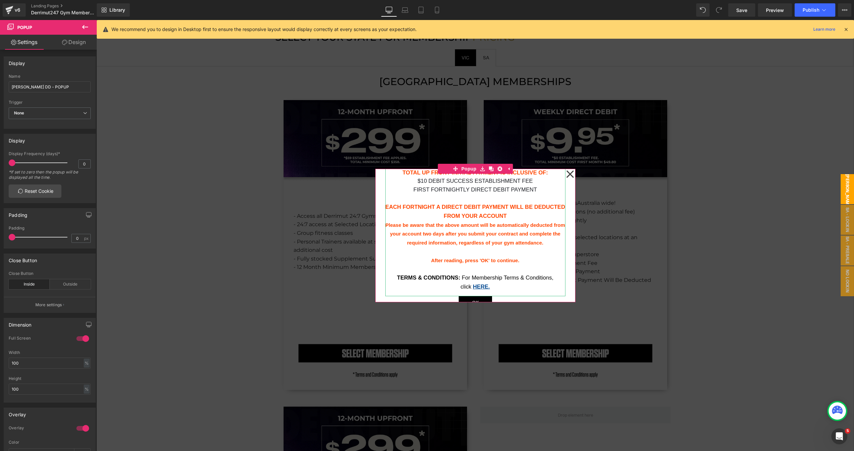
scroll to position [97, 0]
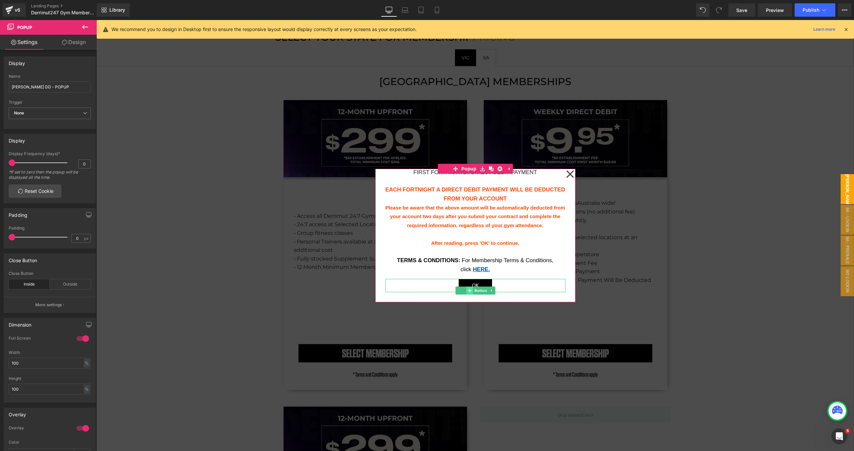
click at [467, 289] on span at bounding box center [469, 291] width 7 height 8
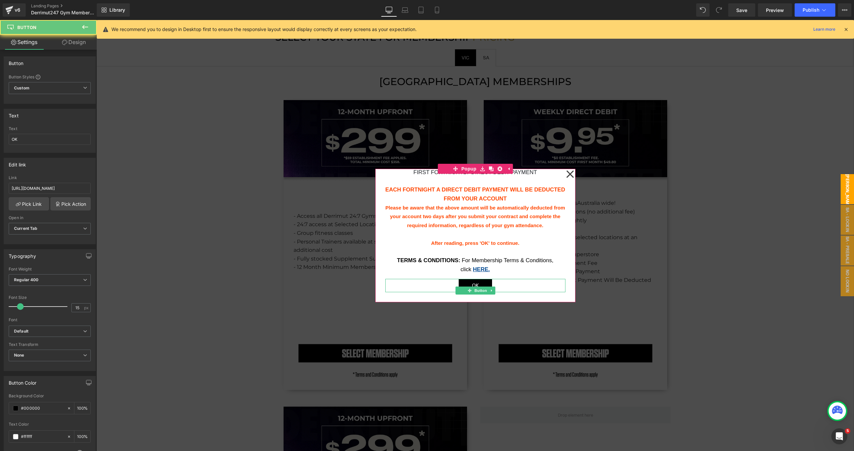
click at [473, 286] on span "OK" at bounding box center [475, 285] width 7 height 9
click at [60, 186] on input "[URL][DOMAIN_NAME]" at bounding box center [50, 188] width 82 height 11
type input "[URL][DOMAIN_NAME]"
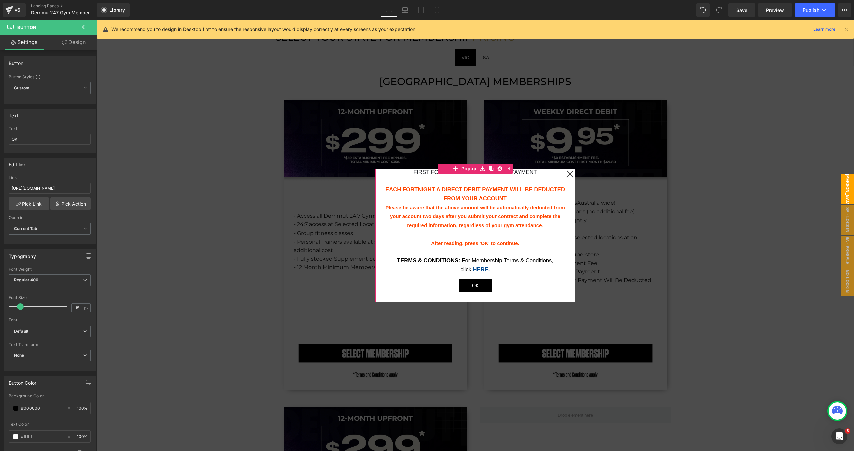
click at [572, 175] on icon at bounding box center [570, 174] width 8 height 33
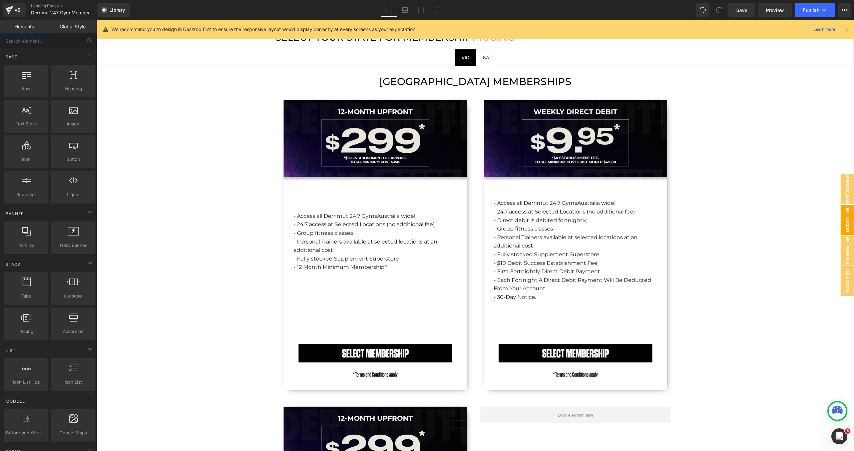
click at [846, 218] on span "SA - Lockin DD - POPUP" at bounding box center [841, 220] width 27 height 30
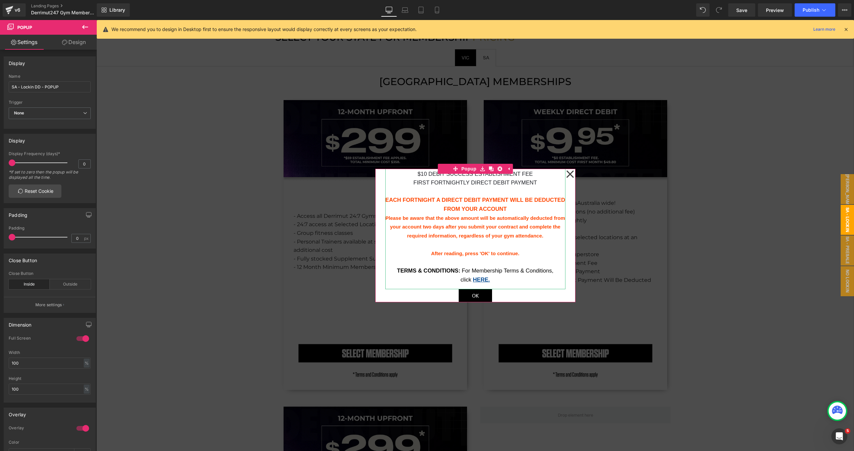
scroll to position [97, 0]
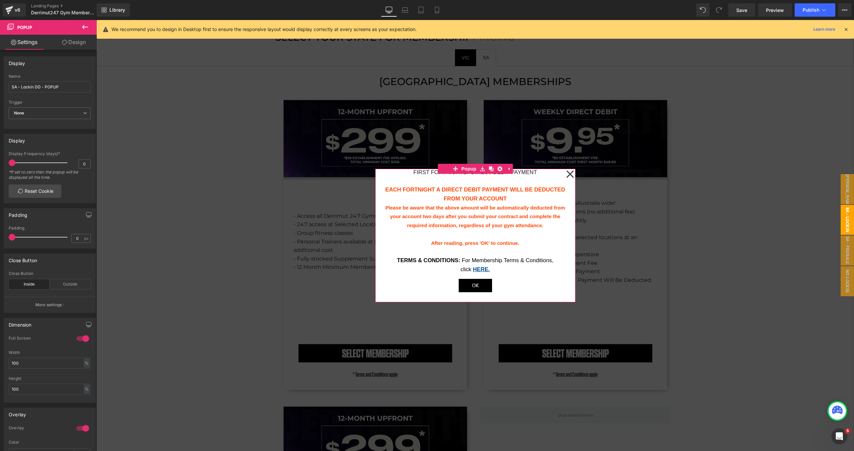
click at [474, 290] on div "OK Button" at bounding box center [475, 285] width 180 height 13
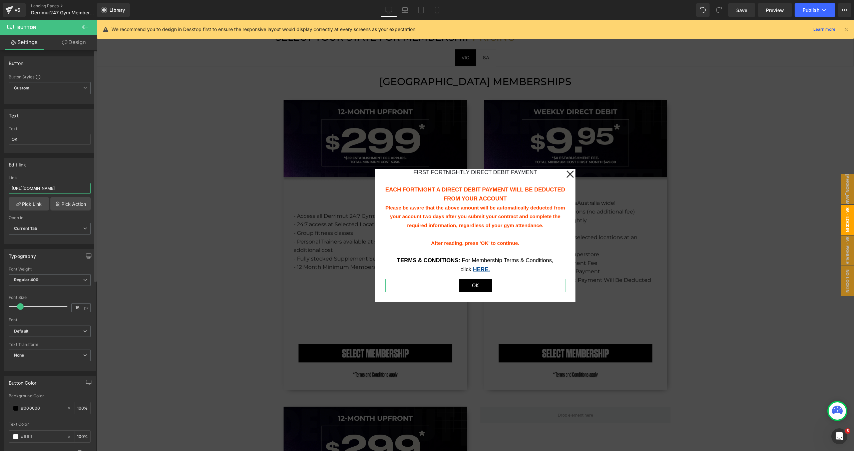
click at [75, 190] on input "[URL][DOMAIN_NAME]" at bounding box center [50, 188] width 82 height 11
paste input "9a7f40a-07a4-4381-91e1-13fdcb3a220"
type input "[URL][DOMAIN_NAME]"
click at [572, 176] on icon at bounding box center [569, 174] width 7 height 7
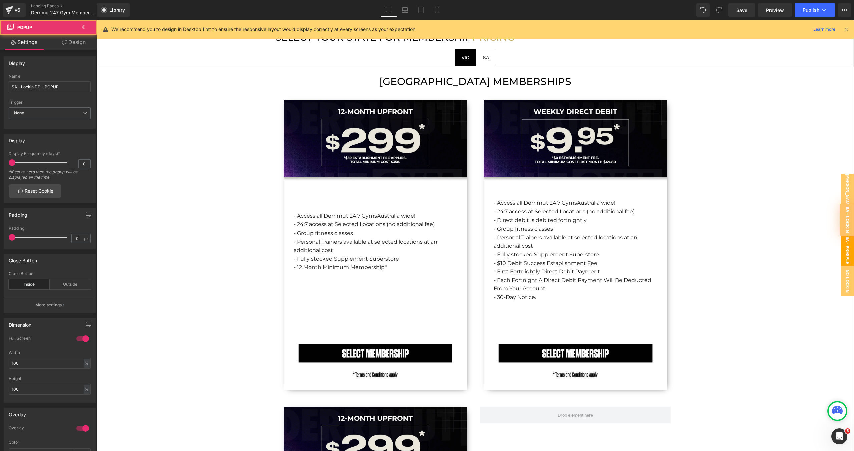
click at [842, 243] on span "SA - Presale - Lockin DD - POPUP" at bounding box center [834, 251] width 40 height 30
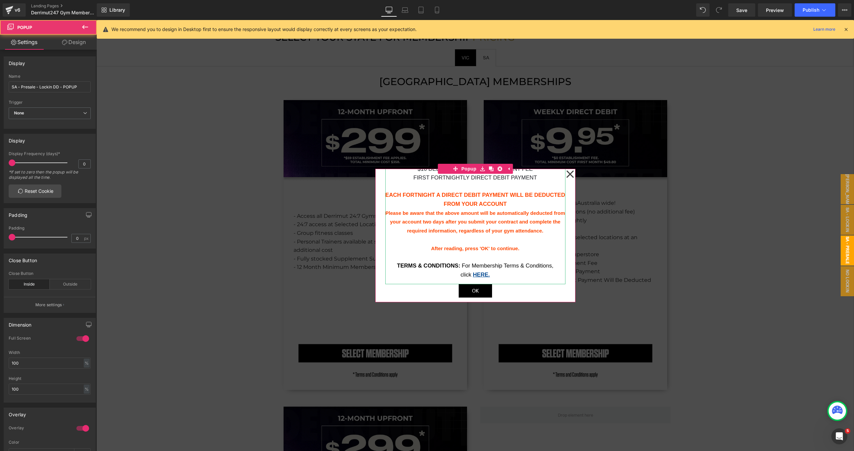
scroll to position [97, 0]
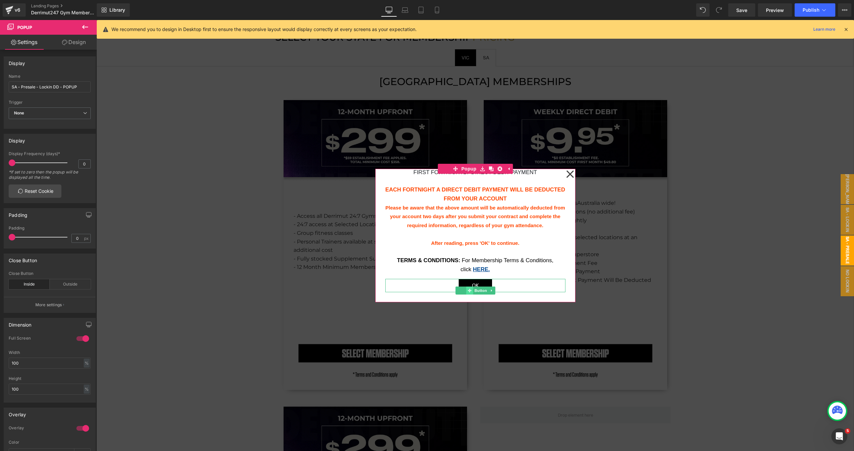
click at [468, 290] on icon at bounding box center [470, 291] width 4 height 4
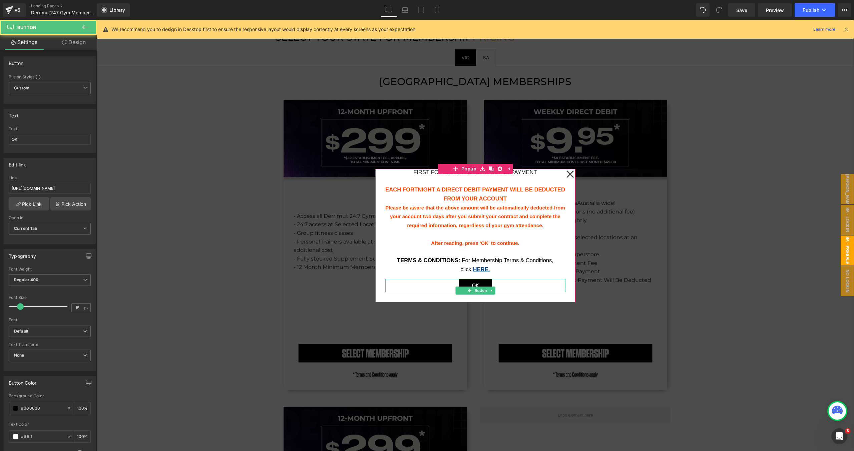
click at [467, 286] on link "OK" at bounding box center [475, 285] width 33 height 13
click at [63, 184] on input "[URL][DOMAIN_NAME]" at bounding box center [50, 188] width 82 height 11
type input "[URL][DOMAIN_NAME]"
click at [572, 174] on icon at bounding box center [570, 174] width 8 height 33
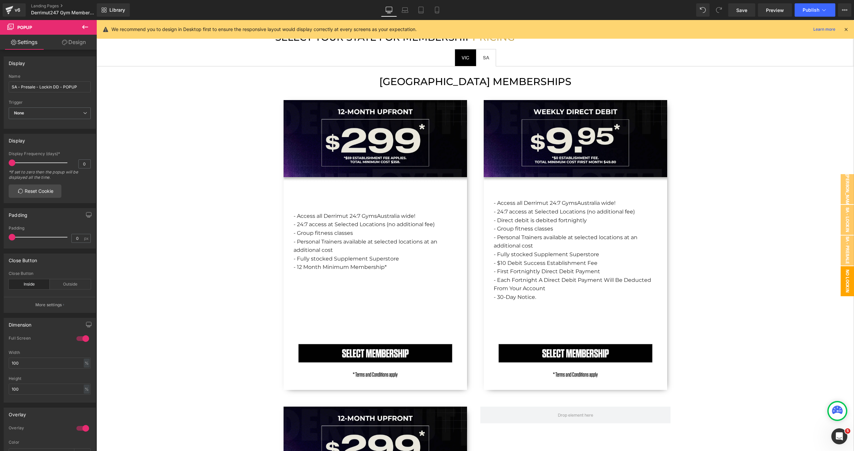
click at [848, 277] on span "No lockin DD - POPUP" at bounding box center [841, 281] width 27 height 30
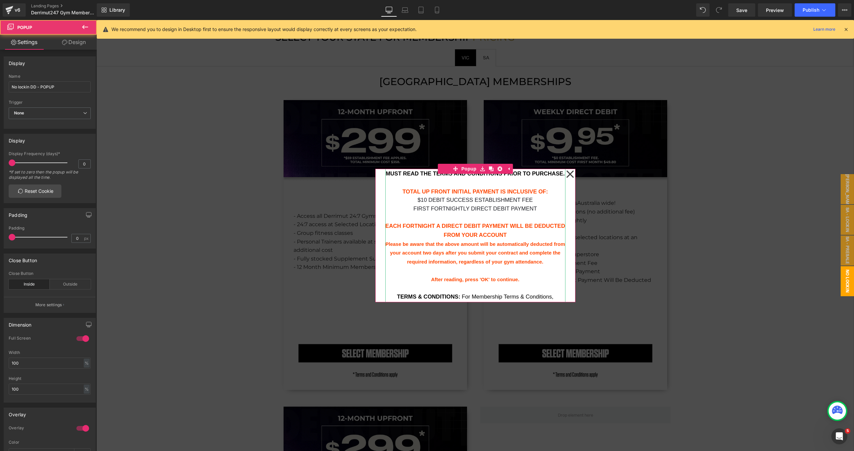
scroll to position [97, 0]
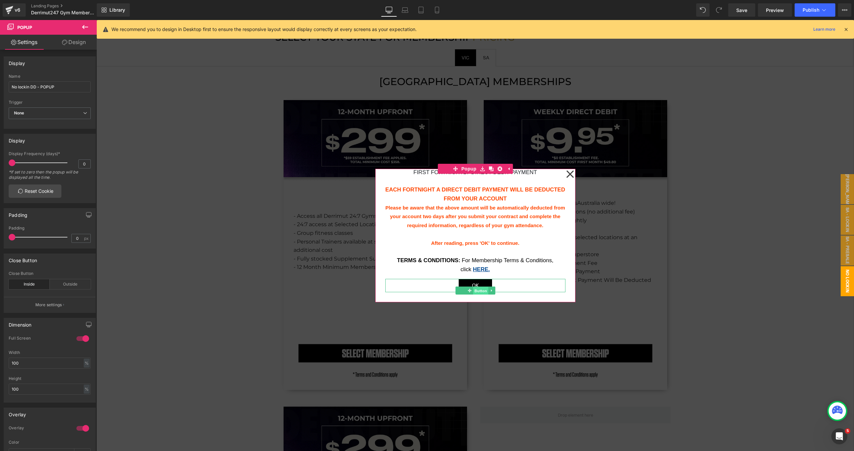
click at [475, 289] on span "Button" at bounding box center [480, 291] width 15 height 8
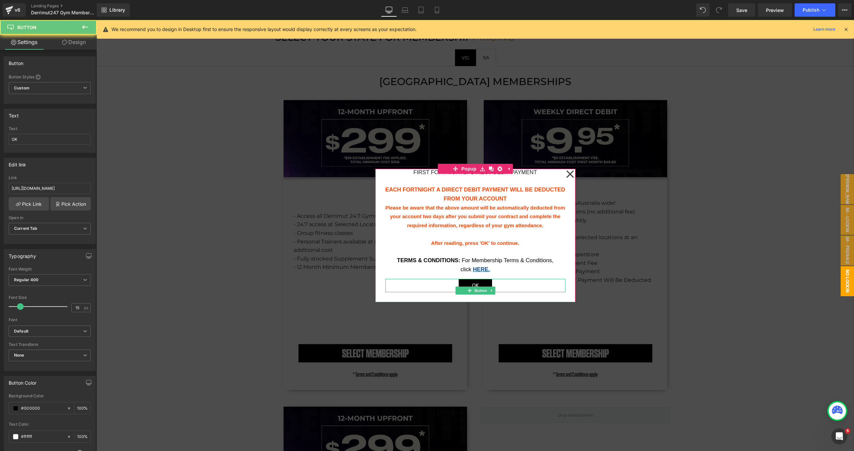
click at [473, 285] on span "OK" at bounding box center [475, 285] width 7 height 9
click at [17, 185] on input "[URL][DOMAIN_NAME]" at bounding box center [50, 188] width 82 height 11
type input "[URL][DOMAIN_NAME]"
click at [568, 175] on icon at bounding box center [570, 174] width 8 height 33
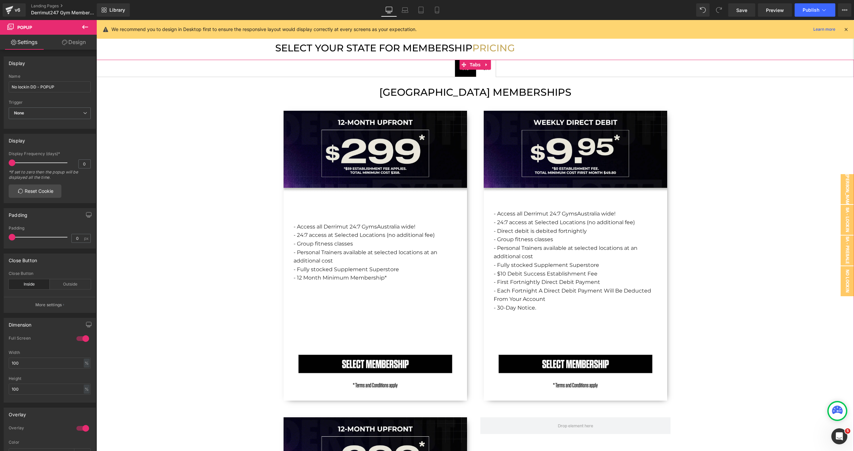
scroll to position [842, 0]
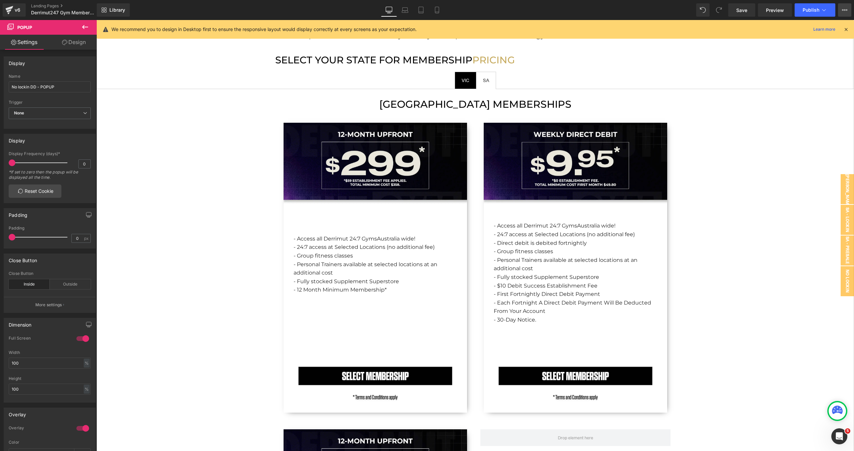
click at [846, 12] on icon at bounding box center [844, 9] width 5 height 5
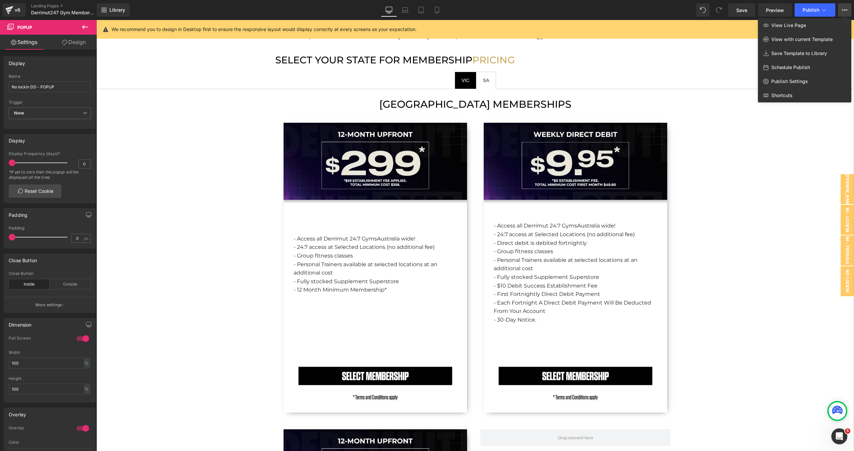
click at [812, 71] on div "Schedule Publish" at bounding box center [804, 67] width 93 height 14
select select
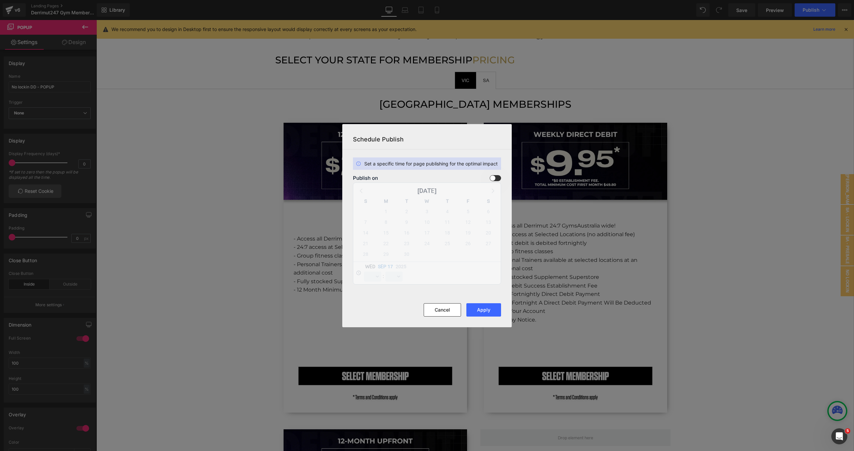
click at [497, 173] on section "Set a specific time for page publishing for the optimal impact Publish on [DATE…" at bounding box center [427, 227] width 170 height 154
click at [498, 176] on span at bounding box center [495, 178] width 11 height 6
click at [0, 0] on input "checkbox" at bounding box center [0, 0] width 0 height 0
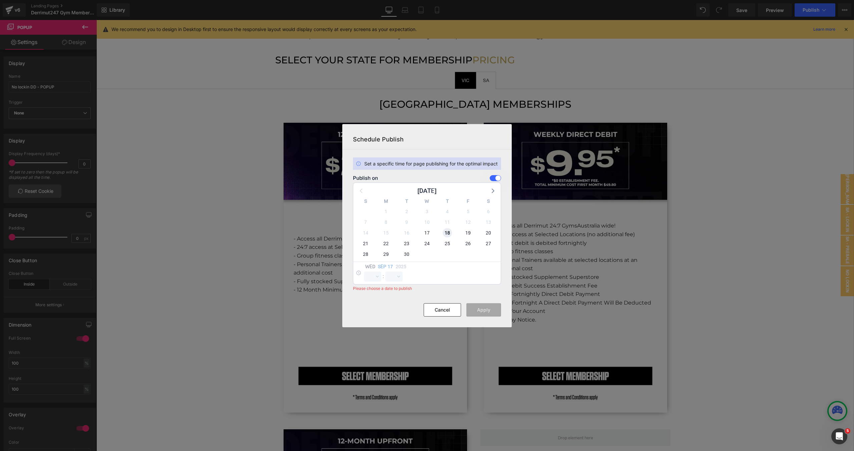
click at [449, 233] on span "18" at bounding box center [447, 232] width 9 height 9
click at [375, 279] on select "00 01 02 03 04 05 06 07 08 09 10 11 12 13 14 15 16 17 18 19 20 21 22 23" at bounding box center [372, 277] width 17 height 10
select select "0"
click at [364, 272] on select "00 01 02 03 04 05 06 07 08 09 10 11 12 13 14 15 16 17 18 19 20 21 22 23" at bounding box center [372, 277] width 17 height 10
click at [394, 278] on select "00 01 02 03 04 05 06 07 08 09 10 11 12 13 14 15 16 17 18 19 20 21 22 23 24 25 2…" at bounding box center [393, 277] width 17 height 10
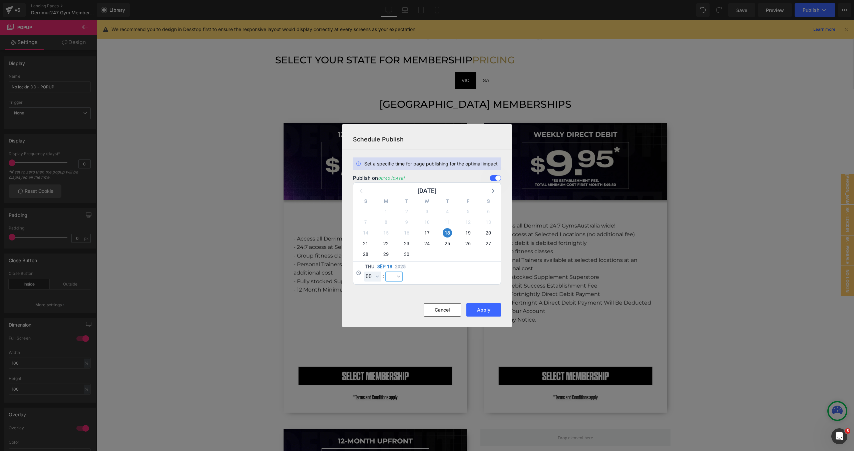
select select "0"
click at [385, 272] on select "00 01 02 03 04 05 06 07 08 09 10 11 12 13 14 15 16 17 18 19 20 21 22 23 24 25 2…" at bounding box center [393, 277] width 17 height 10
click at [489, 313] on button "Apply" at bounding box center [484, 309] width 35 height 13
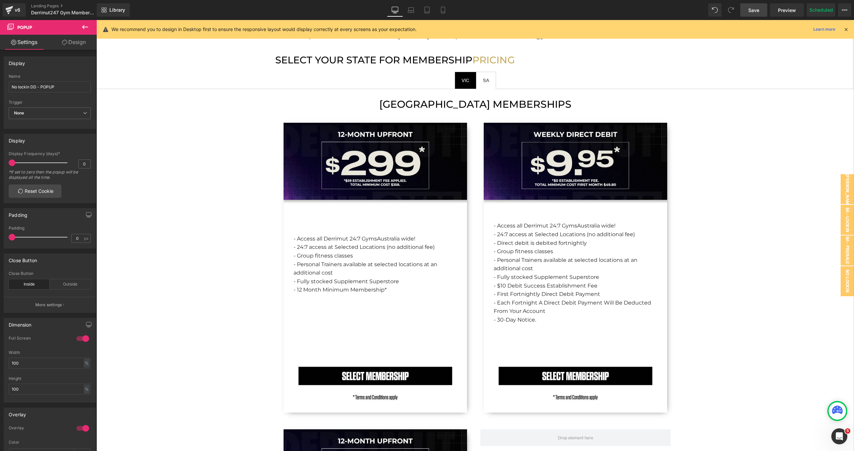
click at [749, 12] on span "Save" at bounding box center [754, 10] width 11 height 7
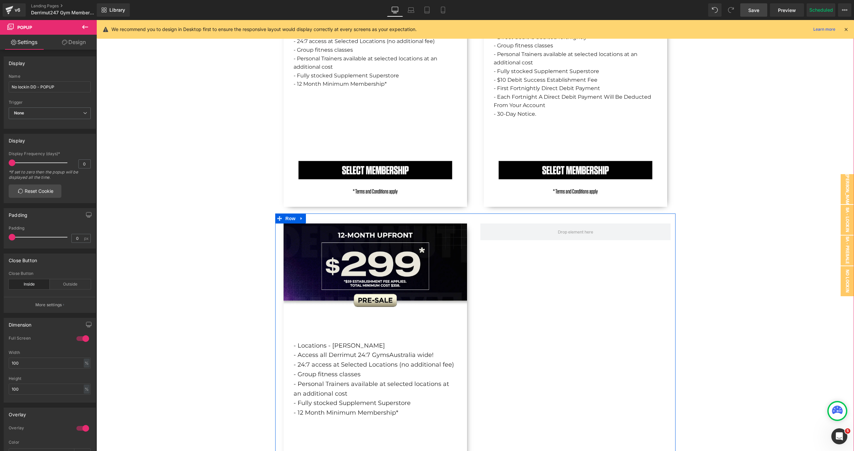
scroll to position [1019, 0]
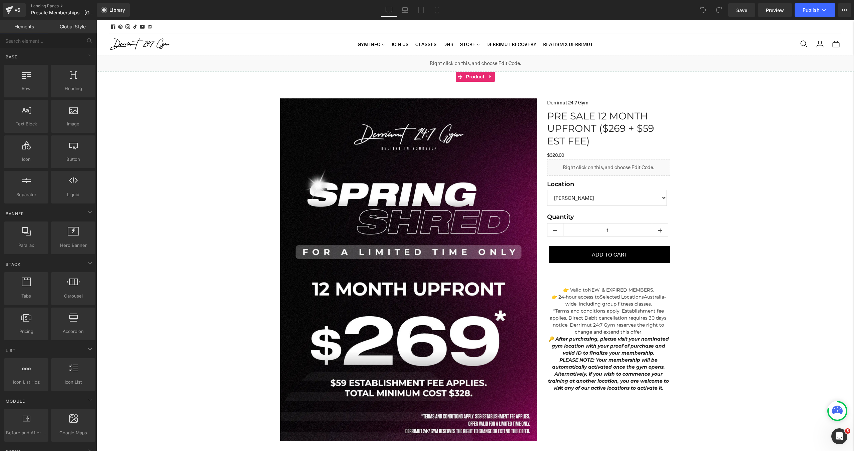
click at [468, 79] on span "Product" at bounding box center [476, 77] width 22 height 10
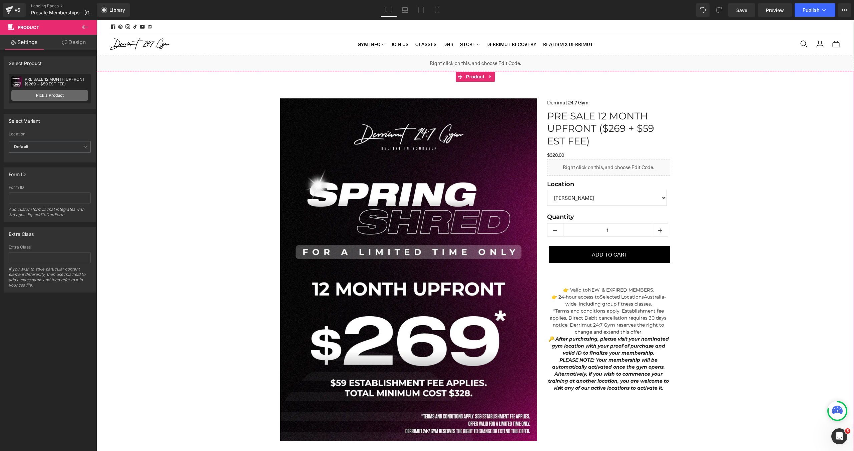
click at [71, 94] on link "Pick a Product" at bounding box center [49, 95] width 77 height 11
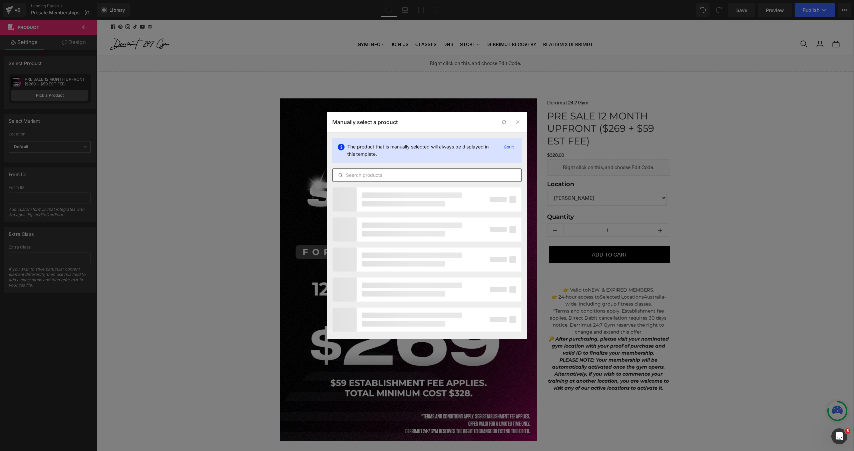
click at [397, 178] on input "text" at bounding box center [427, 175] width 189 height 8
paste input "12 MONTH UPFRONT ($299 + $59 EST FEE)"
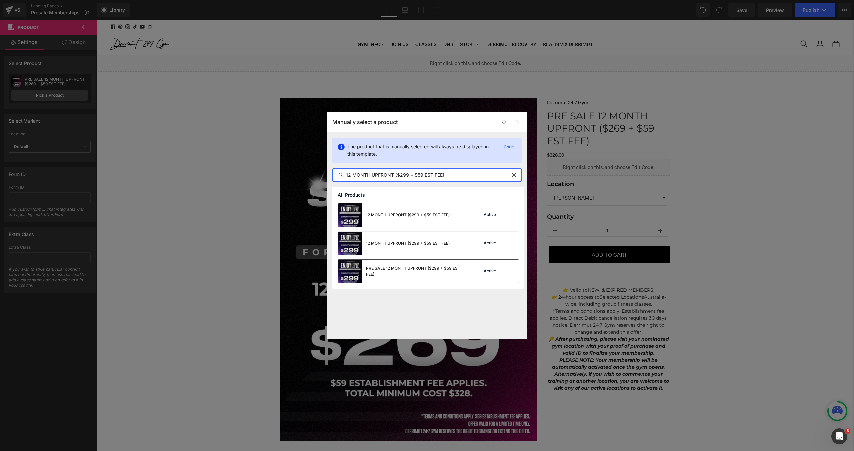
type input "12 MONTH UPFRONT ($299 + $59 EST FEE)"
click at [425, 273] on div "PRE SALE 12 MONTH UPFRONT ($299 + $59 EST FEE)" at bounding box center [416, 271] width 100 height 12
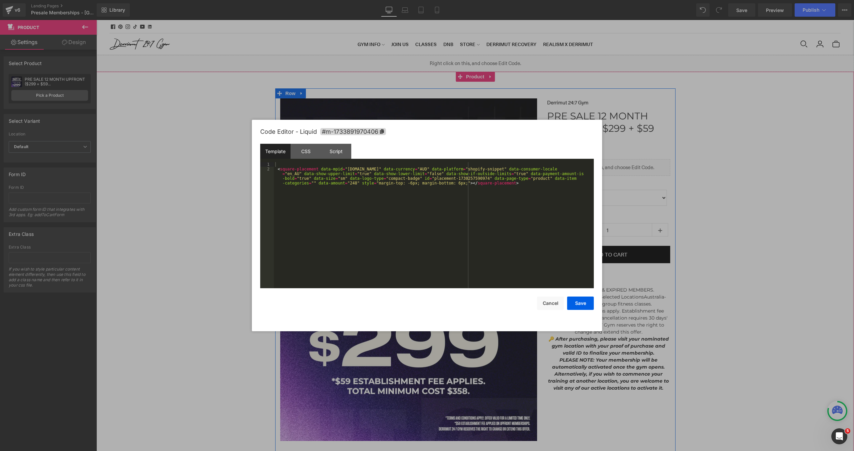
drag, startPoint x: 619, startPoint y: 164, endPoint x: 715, endPoint y: 184, distance: 98.5
click at [619, 164] on div "Liquid" at bounding box center [608, 167] width 123 height 17
click at [353, 185] on div "< square-placement data-mpid = "derrimut-247.myshopify.com" data-currency = "AU…" at bounding box center [434, 237] width 320 height 150
click at [579, 298] on button "Save" at bounding box center [580, 303] width 27 height 13
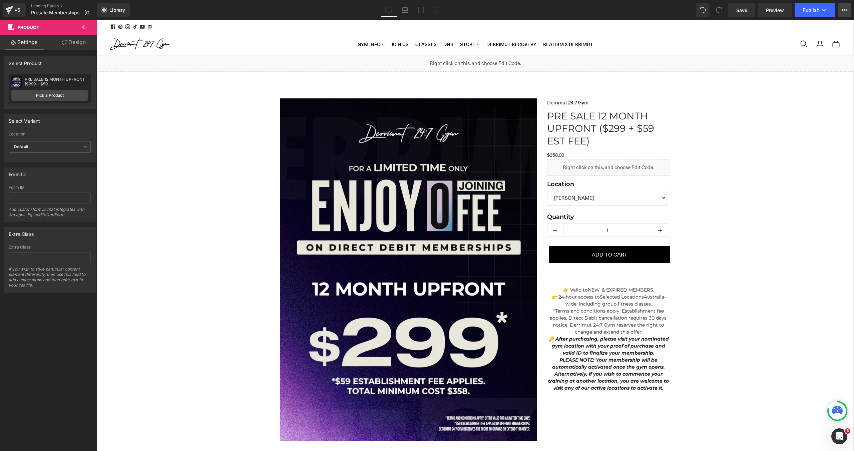
click at [844, 15] on button "View Live Page View with current Template Save Template to Library Schedule Pub…" at bounding box center [844, 9] width 13 height 13
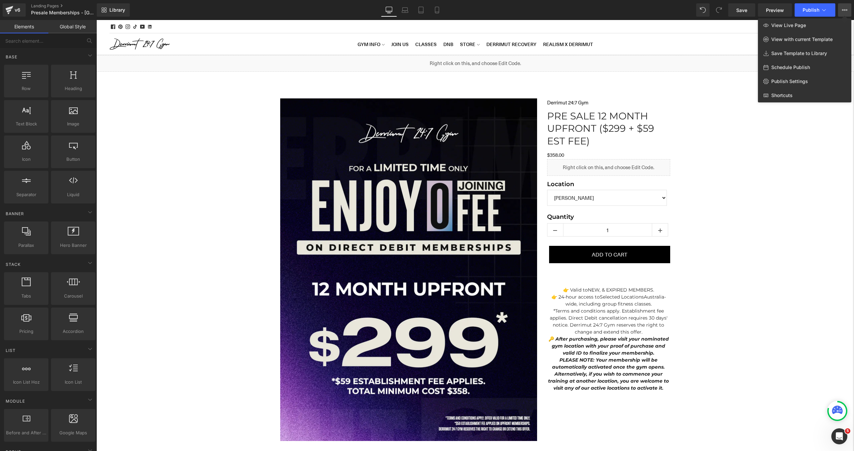
drag, startPoint x: 722, startPoint y: 46, endPoint x: 633, endPoint y: 9, distance: 96.7
click at [722, 46] on div at bounding box center [475, 235] width 758 height 431
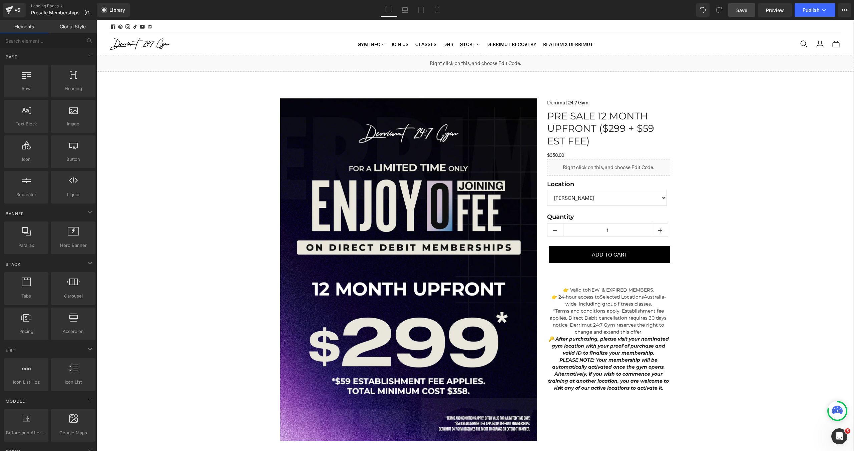
click at [745, 11] on span "Save" at bounding box center [742, 10] width 11 height 7
click at [845, 11] on icon at bounding box center [844, 9] width 5 height 5
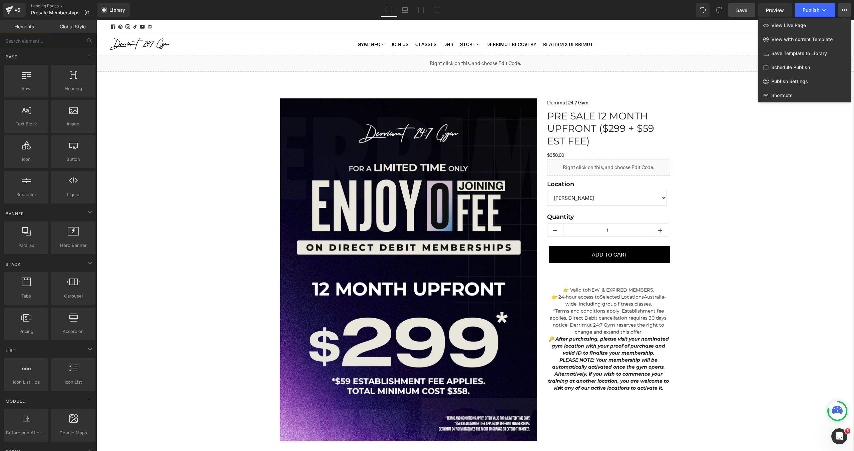
click at [797, 69] on span "Schedule Publish" at bounding box center [791, 67] width 39 height 6
select select
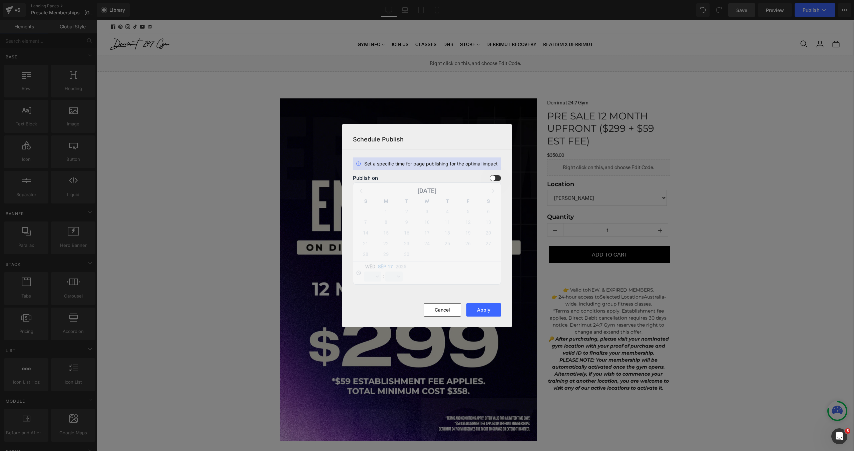
click at [494, 175] on span at bounding box center [495, 178] width 11 height 6
click at [0, 0] on input "checkbox" at bounding box center [0, 0] width 0 height 0
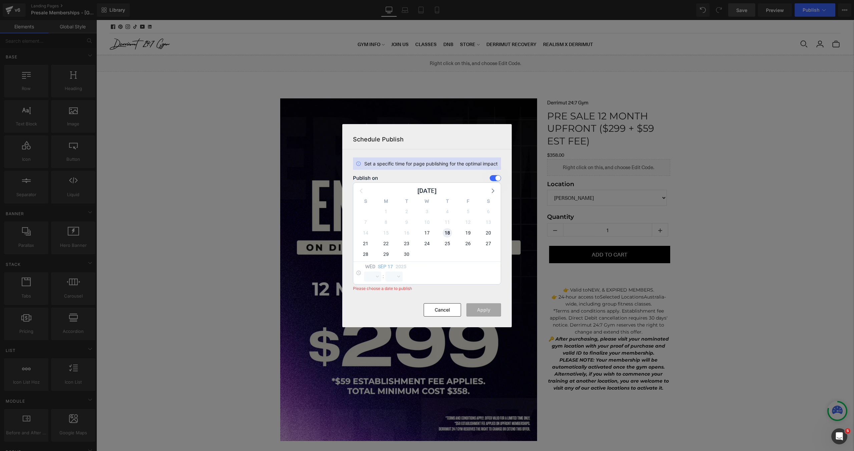
click at [446, 231] on span "18" at bounding box center [447, 232] width 9 height 9
select select "15"
select select "38"
click at [376, 277] on select "00 01 02 03 04 05 06 07 08 09 10 11 12 13 14 15 16 17 18 19 20 21 22 23" at bounding box center [372, 277] width 17 height 10
click at [364, 272] on select "00 01 02 03 04 05 06 07 08 09 10 11 12 13 14 15 16 17 18 19 20 21 22 23" at bounding box center [372, 277] width 17 height 10
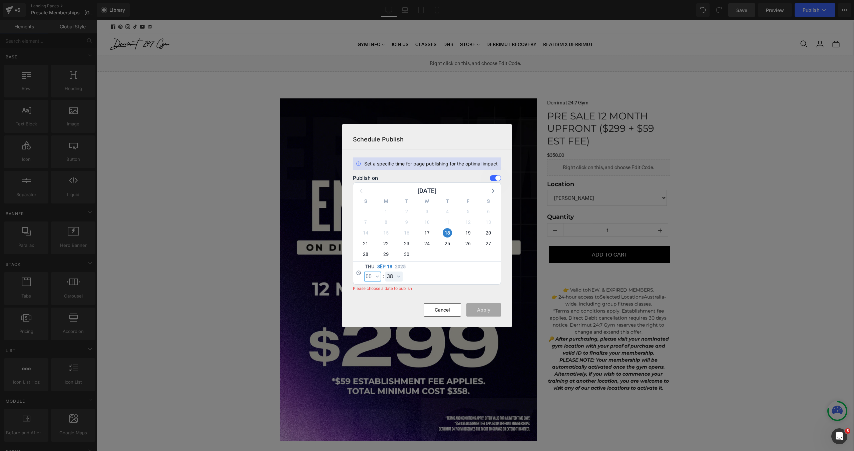
select select "0"
click at [397, 274] on select "00 01 02 03 04 05 06 07 08 09 10 11 12 13 14 15 16 17 18 19 20 21 22 23 24 25 2…" at bounding box center [393, 277] width 17 height 10
click at [385, 272] on select "00 01 02 03 04 05 06 07 08 09 10 11 12 13 14 15 16 17 18 19 20 21 22 23 24 25 2…" at bounding box center [393, 277] width 17 height 10
select select "0"
click at [484, 312] on button "Apply" at bounding box center [484, 309] width 35 height 13
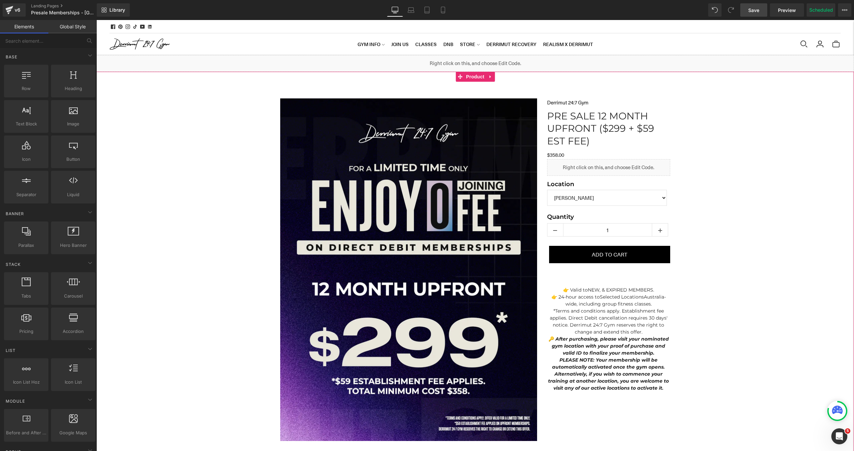
click at [718, 121] on div "Sale Off (P) Image Row Liquid Row Liquid Derrimut 24:7 Gym (P) Vendor PRE SALE …" at bounding box center [475, 309] width 758 height 443
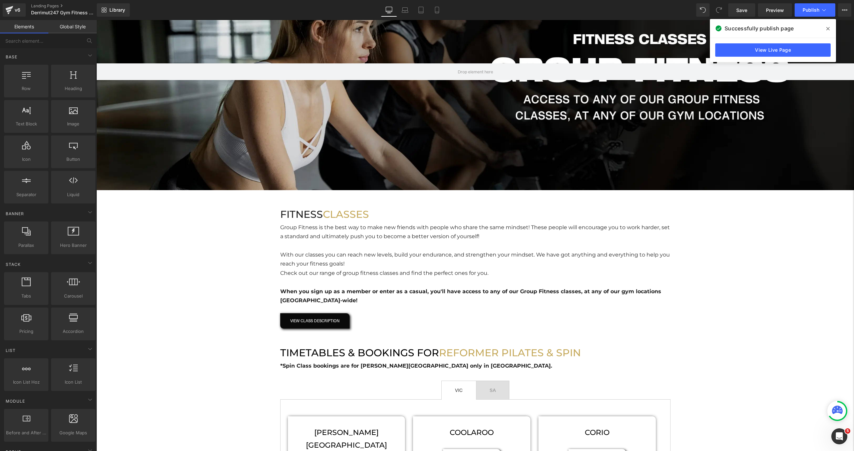
scroll to position [38, 0]
